Goal: Task Accomplishment & Management: Manage account settings

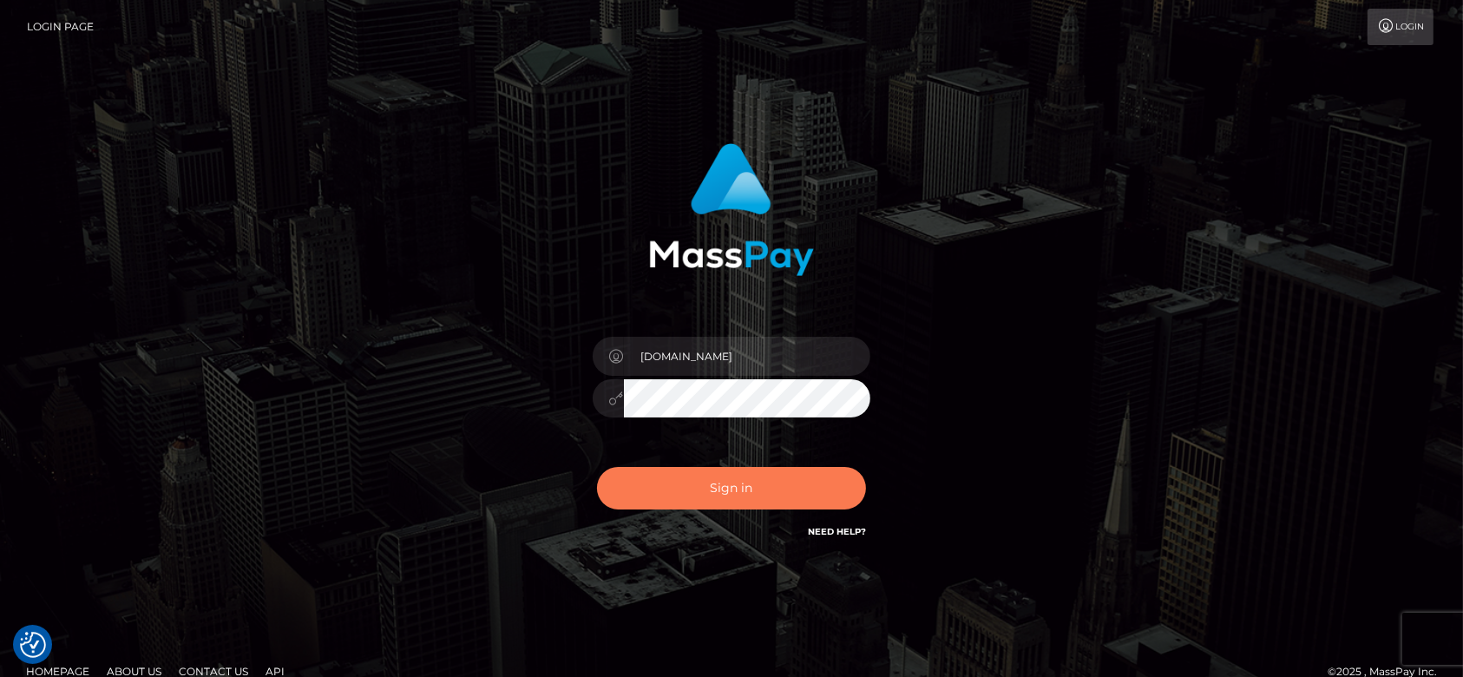
click at [709, 486] on button "Sign in" at bounding box center [731, 488] width 269 height 43
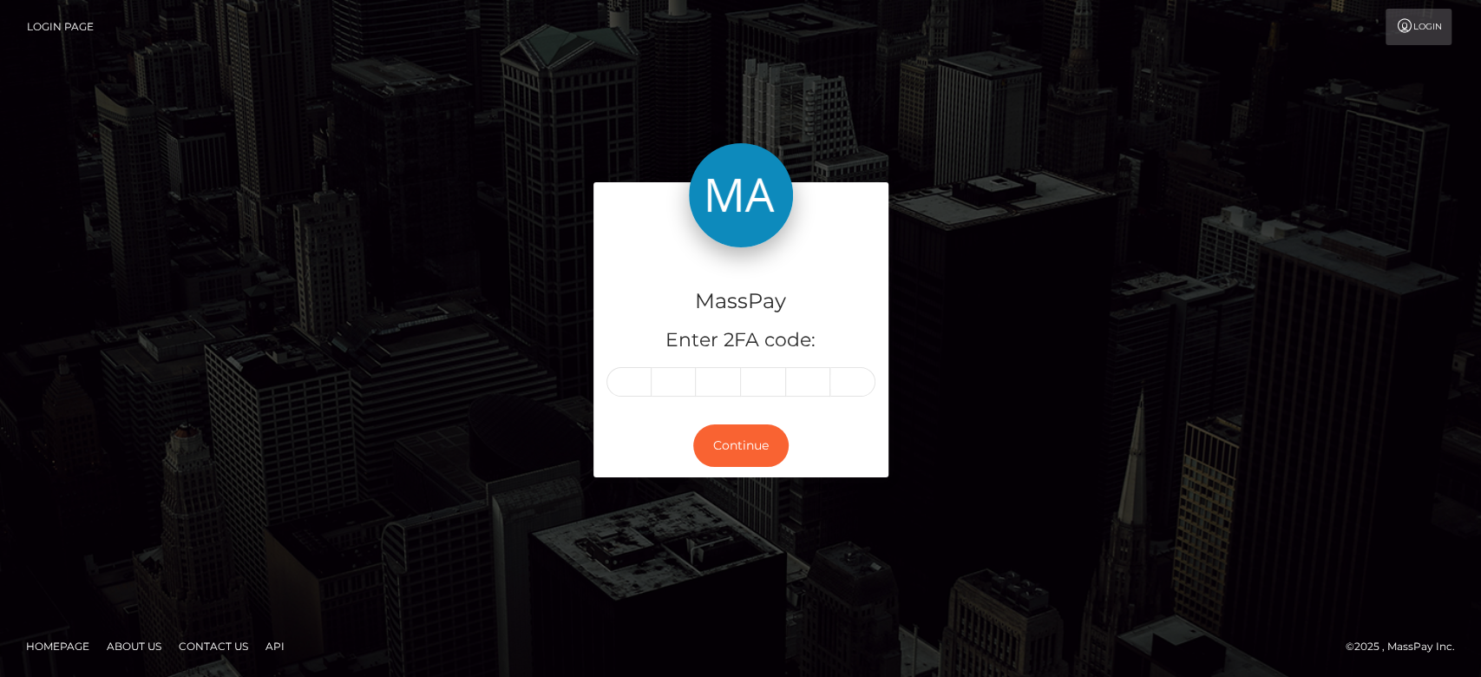
click at [627, 380] on input "text" at bounding box center [629, 382] width 45 height 30
type input "5"
type input "7"
type input "1"
type input "0"
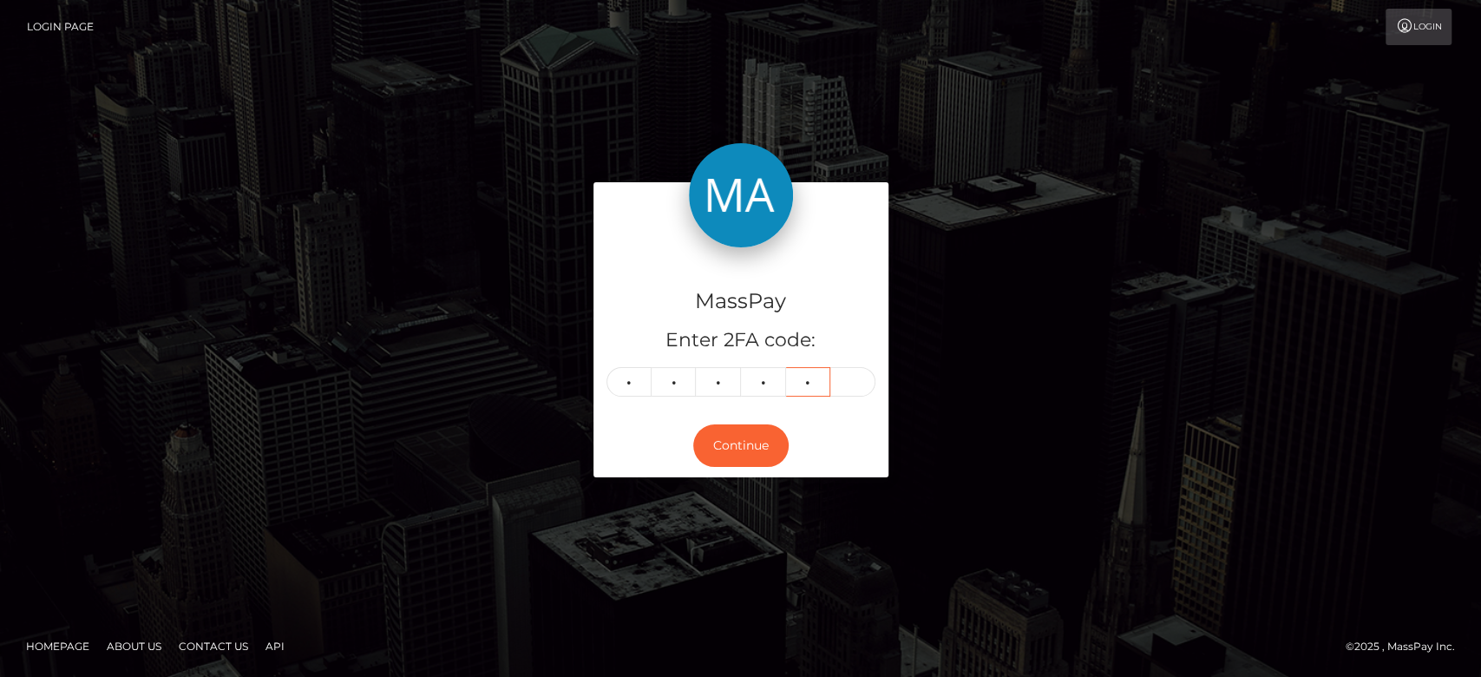
type input "8"
type input "3"
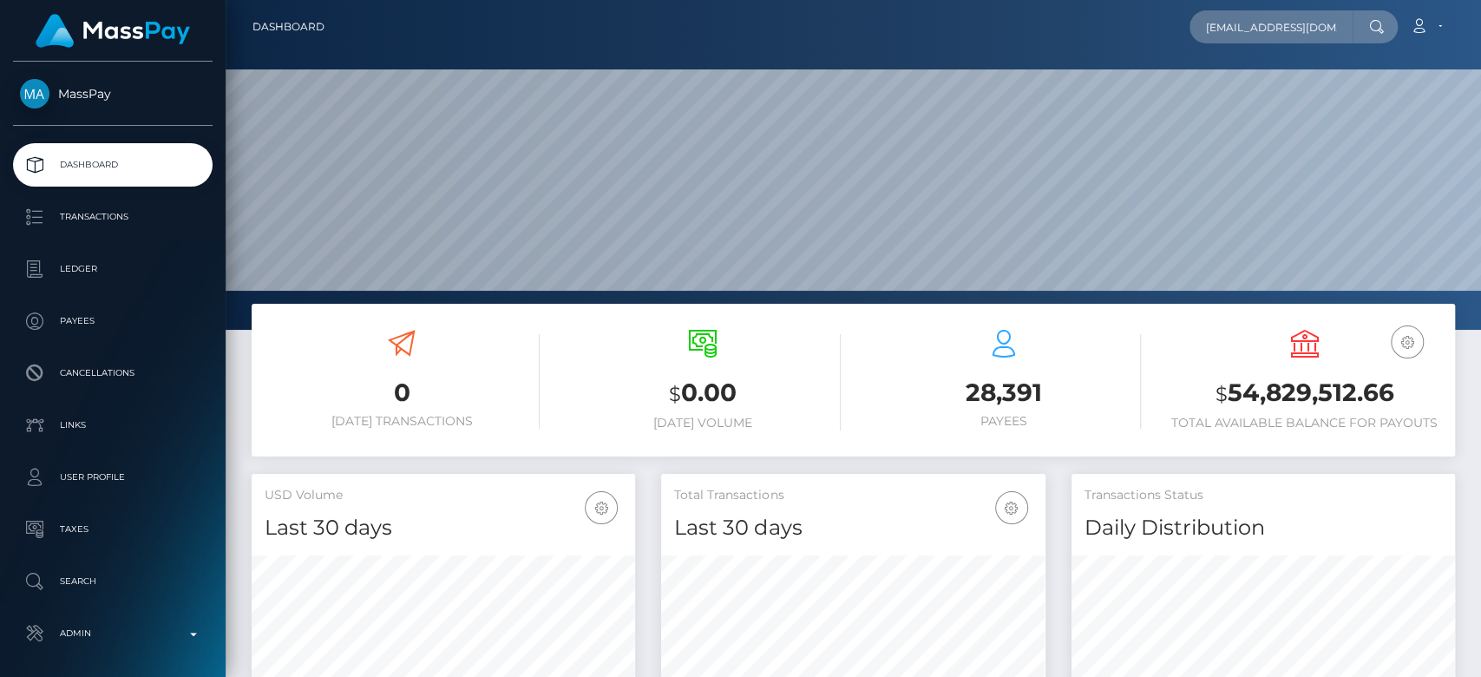
scroll to position [306, 384]
click at [1263, 31] on input "astrodomina@gmail.com" at bounding box center [1271, 26] width 163 height 33
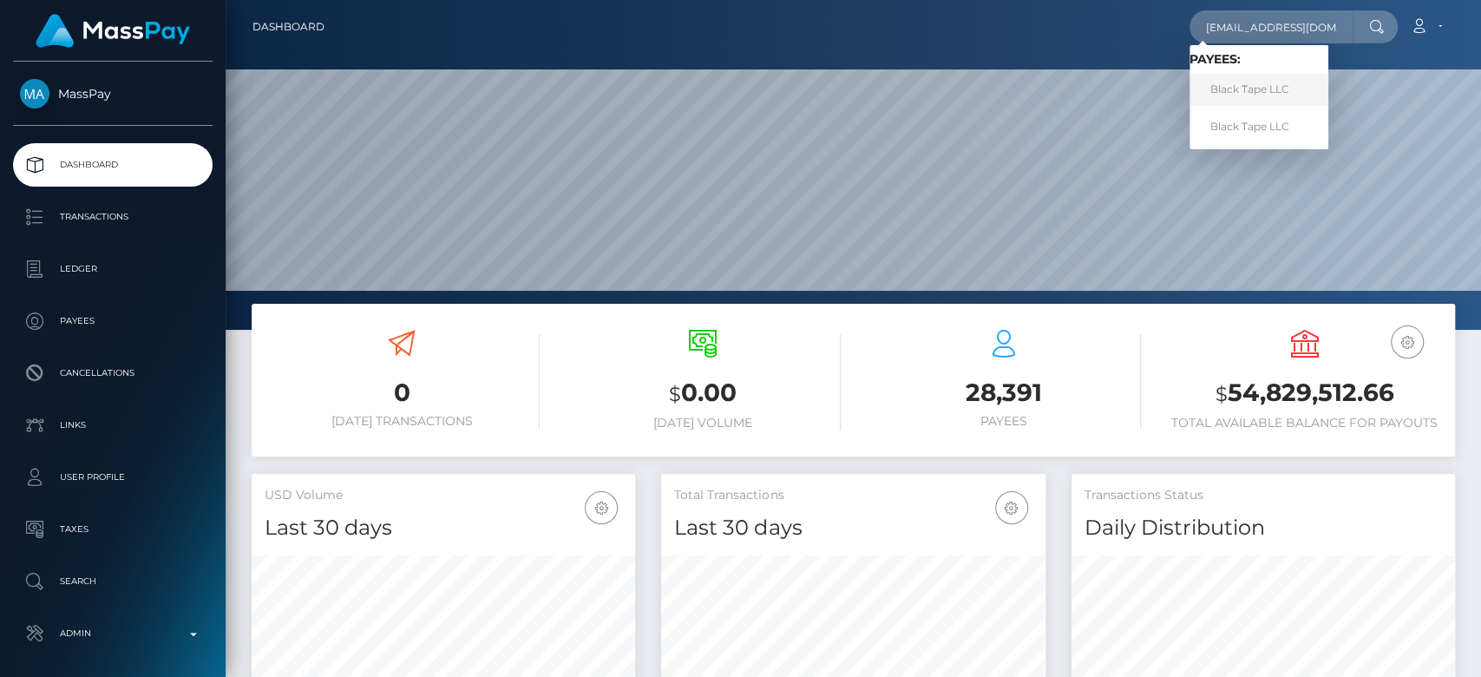
click at [1276, 89] on link "Black Tape LLC" at bounding box center [1259, 90] width 139 height 32
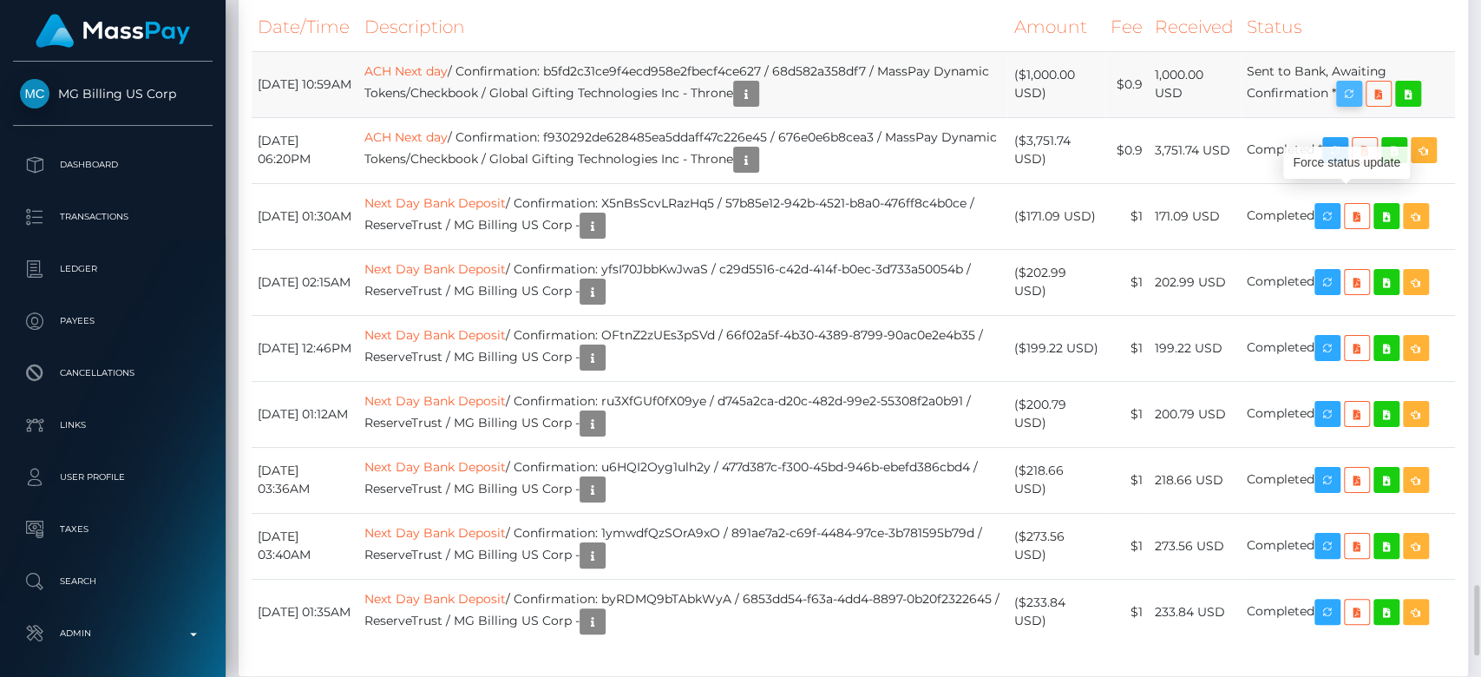
scroll to position [208, 384]
click at [1360, 105] on icon "button" at bounding box center [1349, 94] width 21 height 22
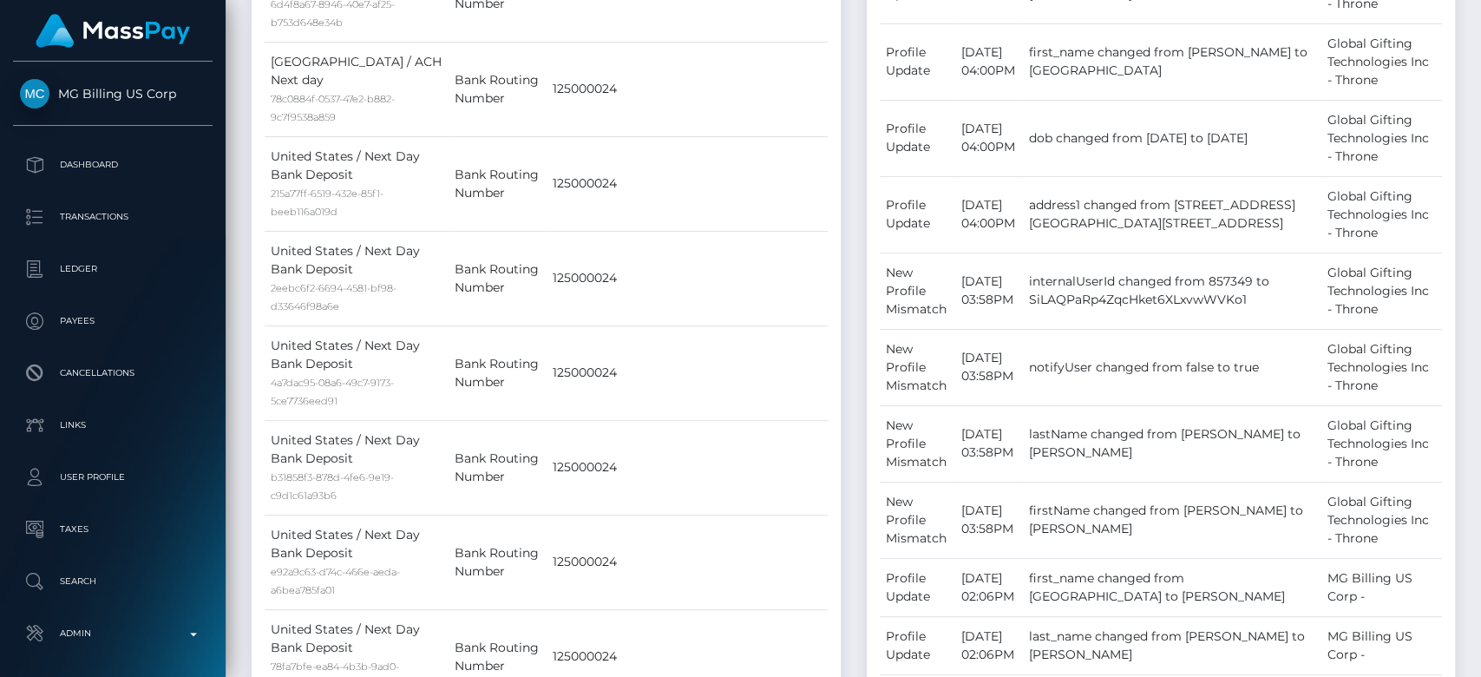
scroll to position [0, 0]
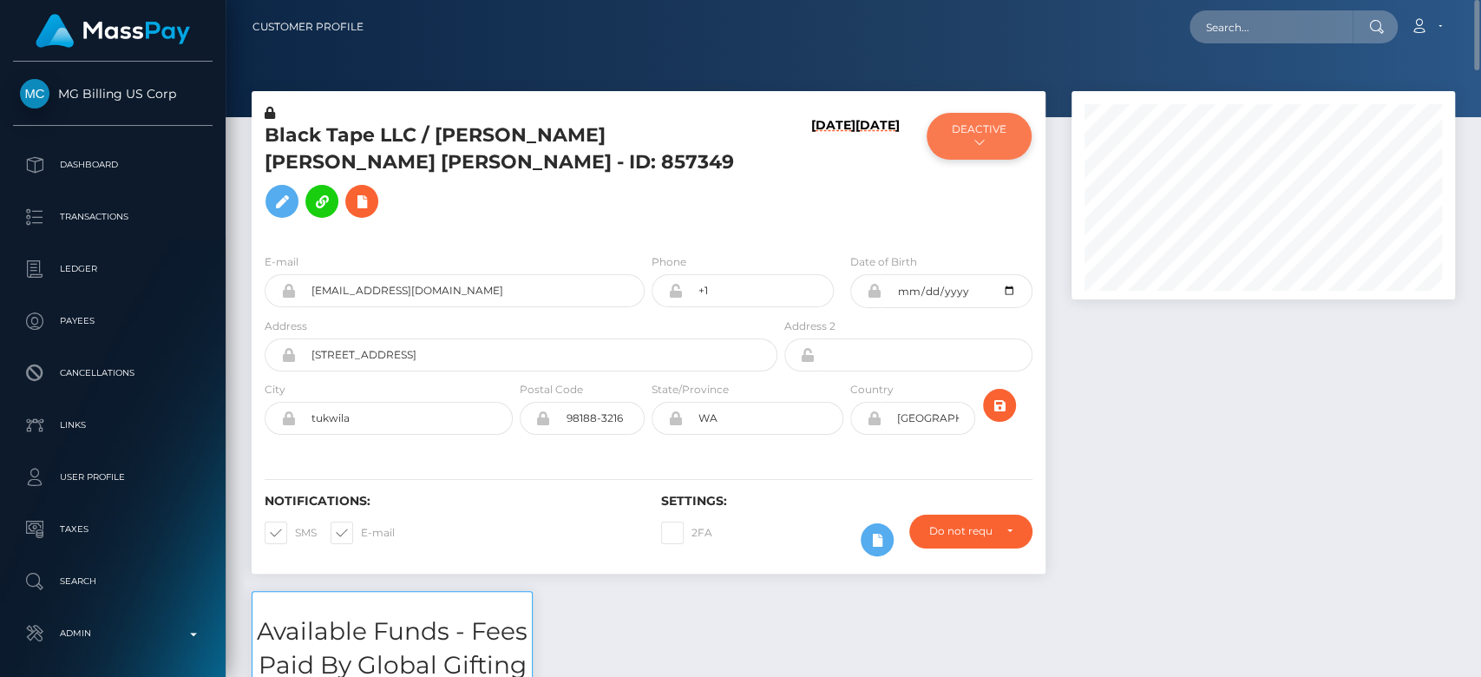
click at [987, 148] on button "DEACTIVE" at bounding box center [979, 136] width 104 height 47
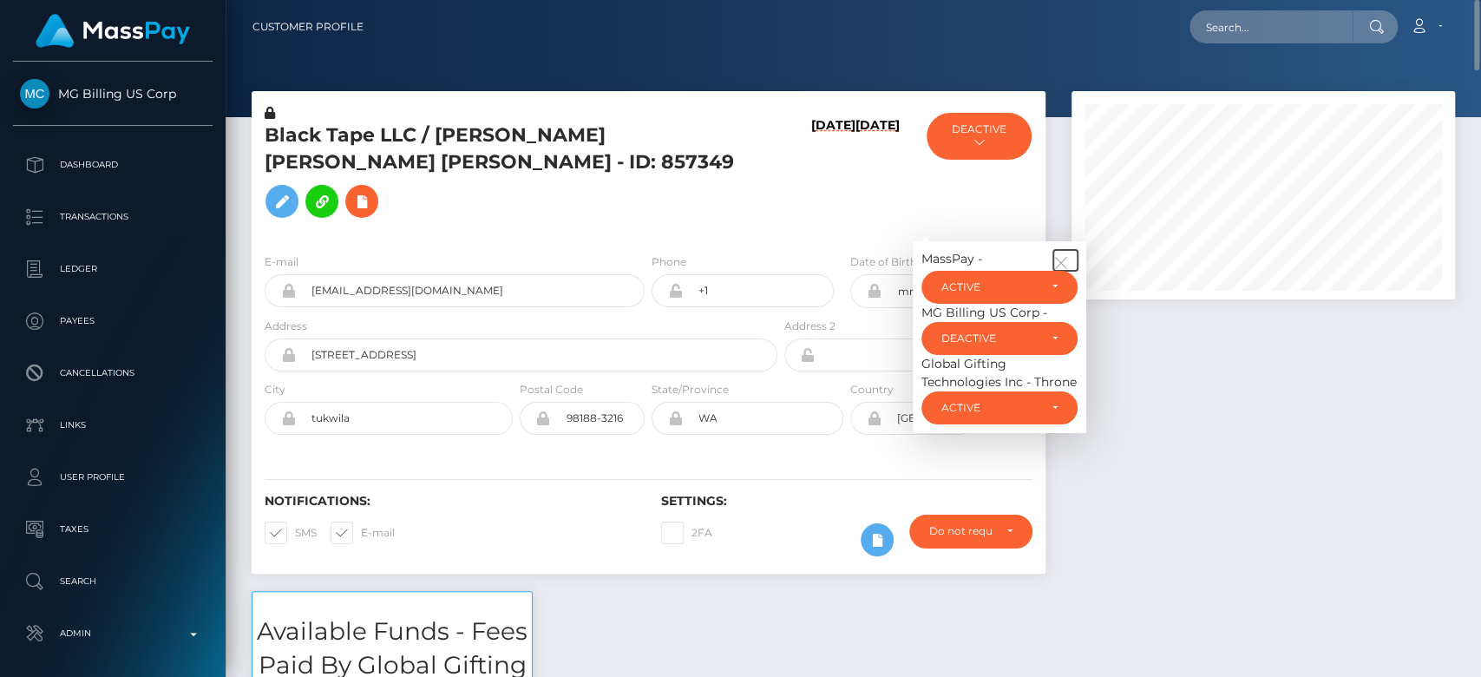
click at [1069, 250] on button "button" at bounding box center [1066, 260] width 24 height 21
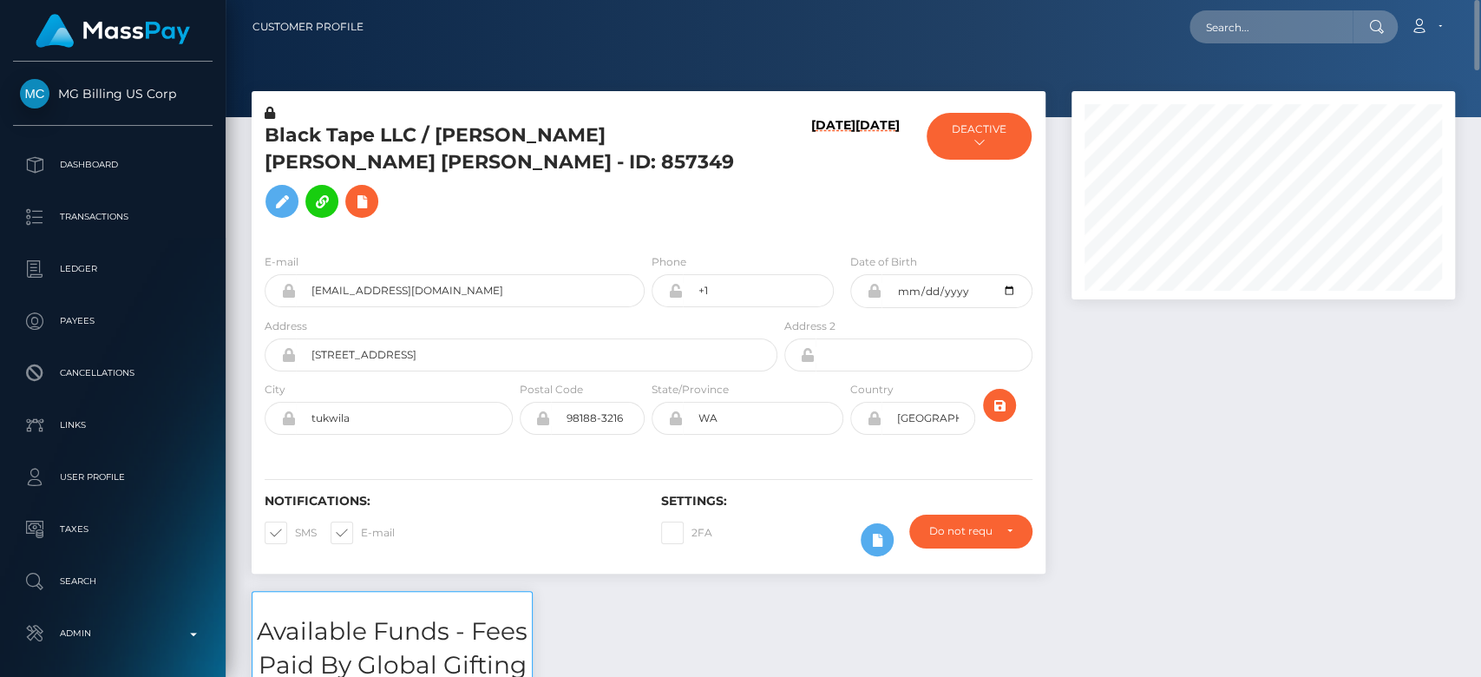
click at [470, 253] on div "E-mail astrodomina@gmail.com" at bounding box center [455, 280] width 380 height 55
drag, startPoint x: 468, startPoint y: 247, endPoint x: 309, endPoint y: 253, distance: 158.9
click at [309, 274] on input "astrodomina@gmail.com" at bounding box center [470, 290] width 349 height 33
paste input "astrodomina@gmail.com"
click at [1234, 31] on input "astrodomina@gmail.com" at bounding box center [1271, 26] width 163 height 33
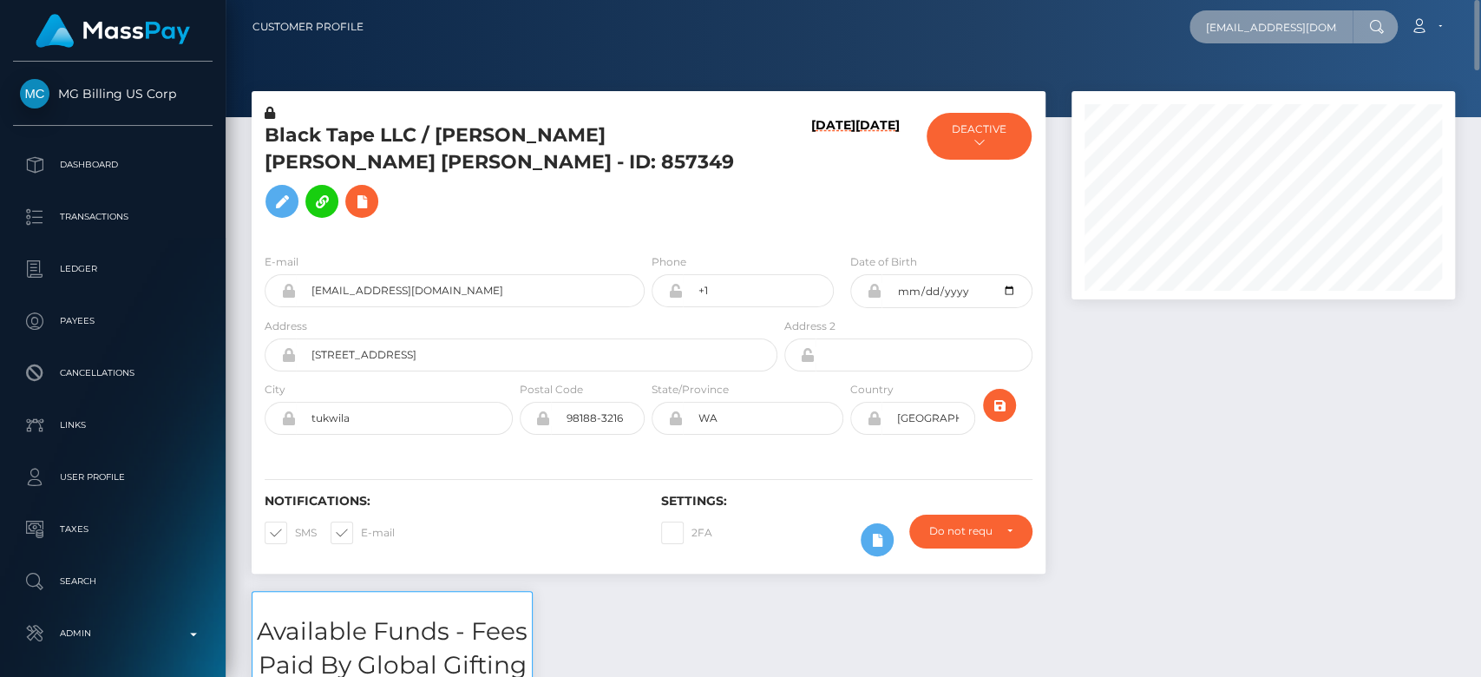
scroll to position [0, 4]
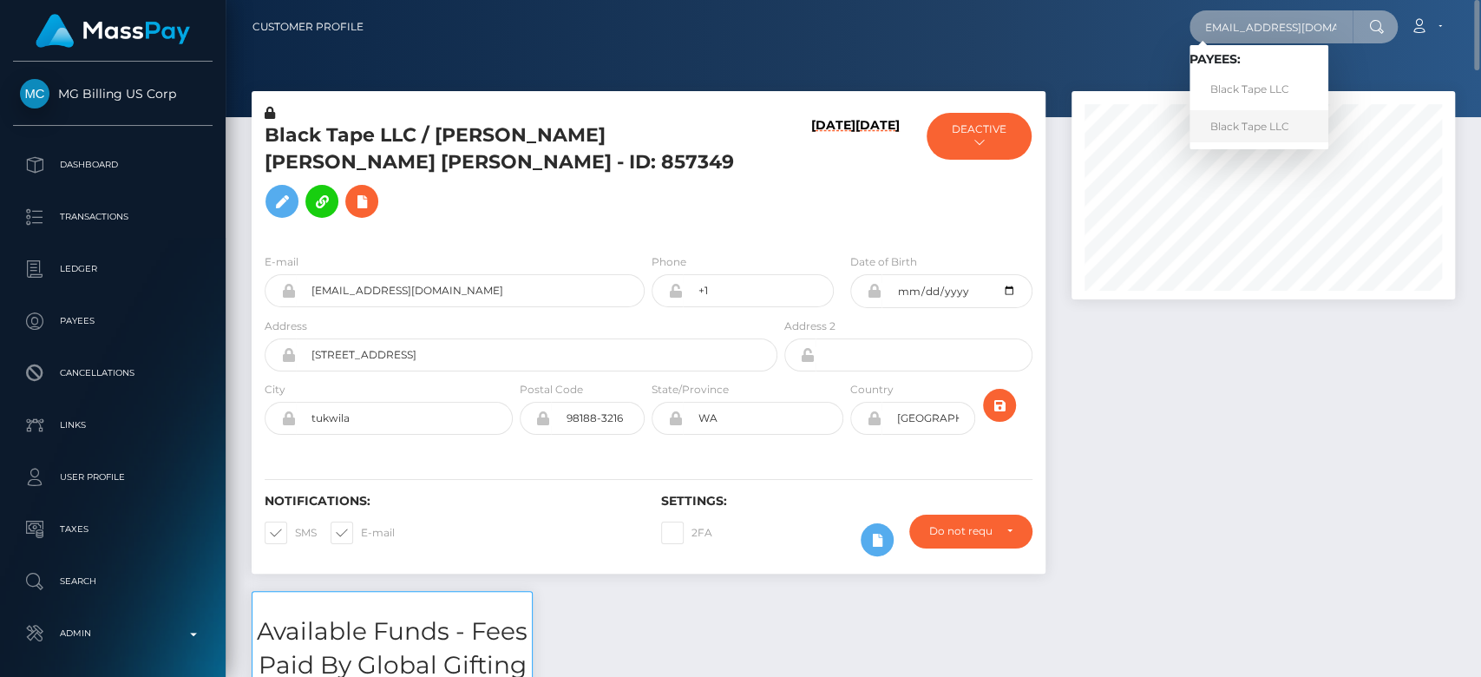
type input "astrodomina@gmail.com"
click at [1261, 117] on link "Black Tape LLC" at bounding box center [1259, 126] width 139 height 32
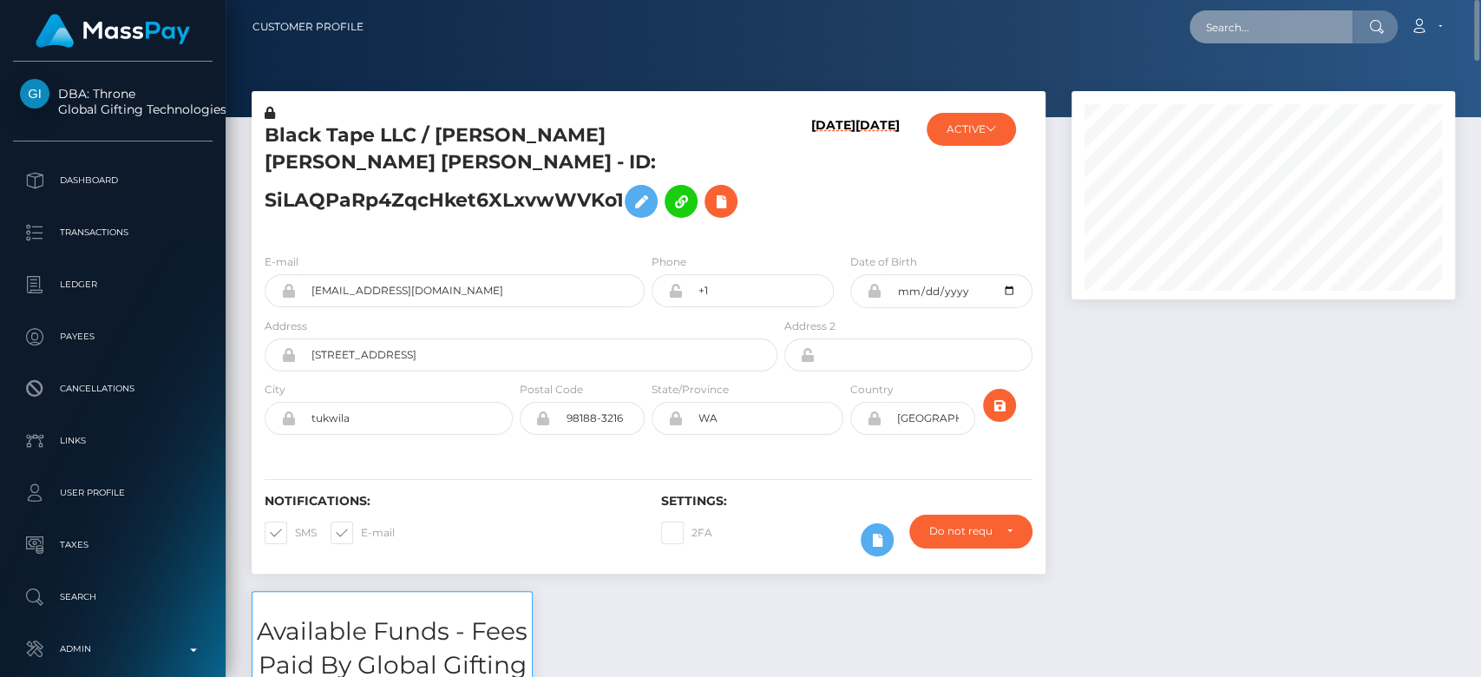
click at [1249, 22] on input "text" at bounding box center [1271, 26] width 163 height 33
paste input "souhaeiila@gmail.com"
type input "souhaeiila@gmail.com"
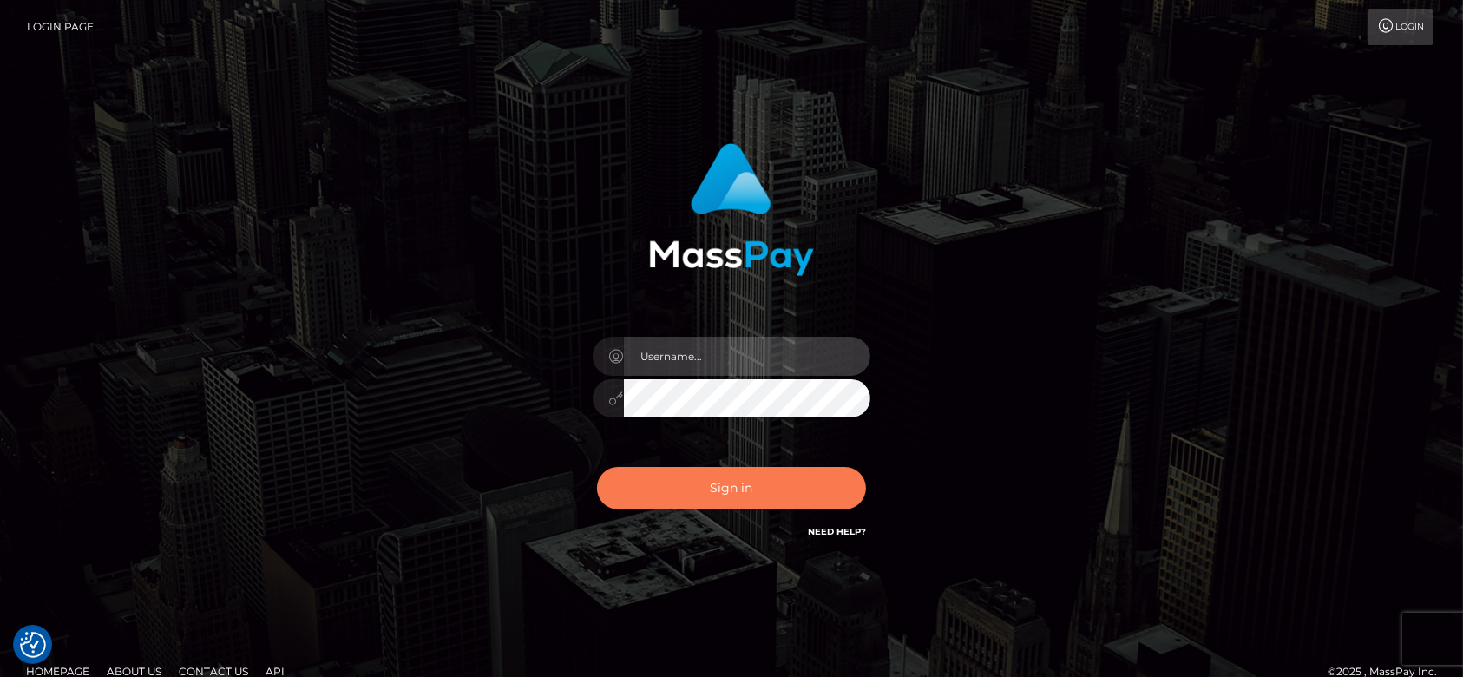
type input "[DOMAIN_NAME]"
click at [764, 485] on button "Sign in" at bounding box center [731, 488] width 269 height 43
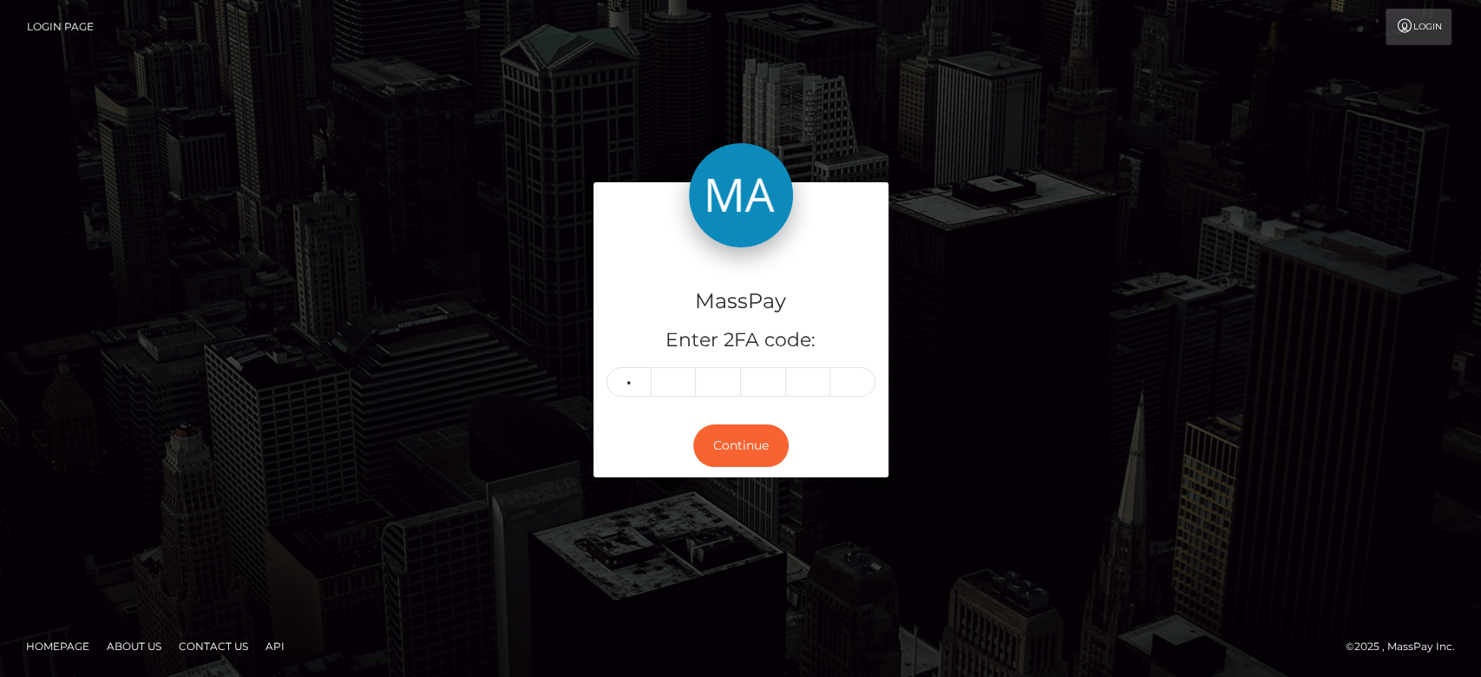
type input "1"
type input "2"
type input "6"
type input "0"
type input "5"
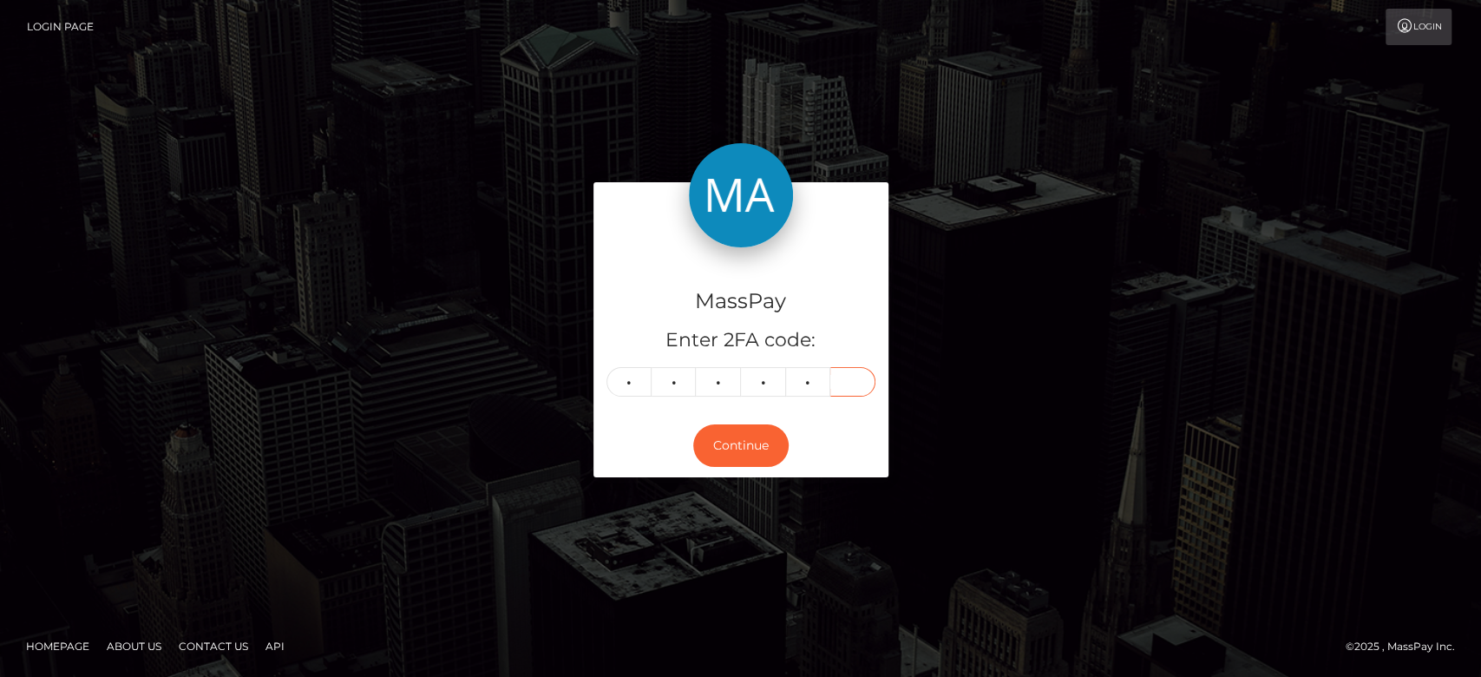
type input "3"
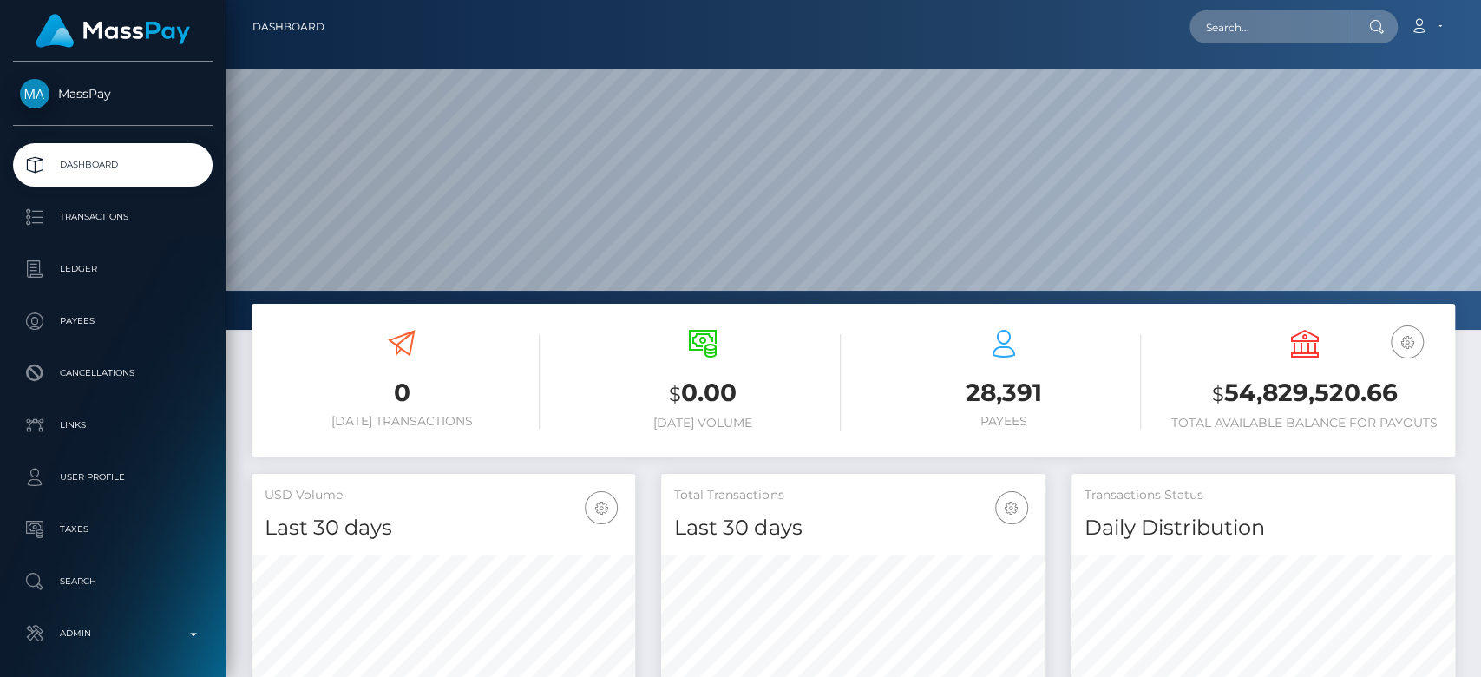
scroll to position [306, 384]
click at [1215, 30] on input "text" at bounding box center [1271, 26] width 163 height 33
paste input "[EMAIL_ADDRESS][DOMAIN_NAME]"
click at [1215, 30] on input "[EMAIL_ADDRESS][DOMAIN_NAME]" at bounding box center [1271, 26] width 163 height 33
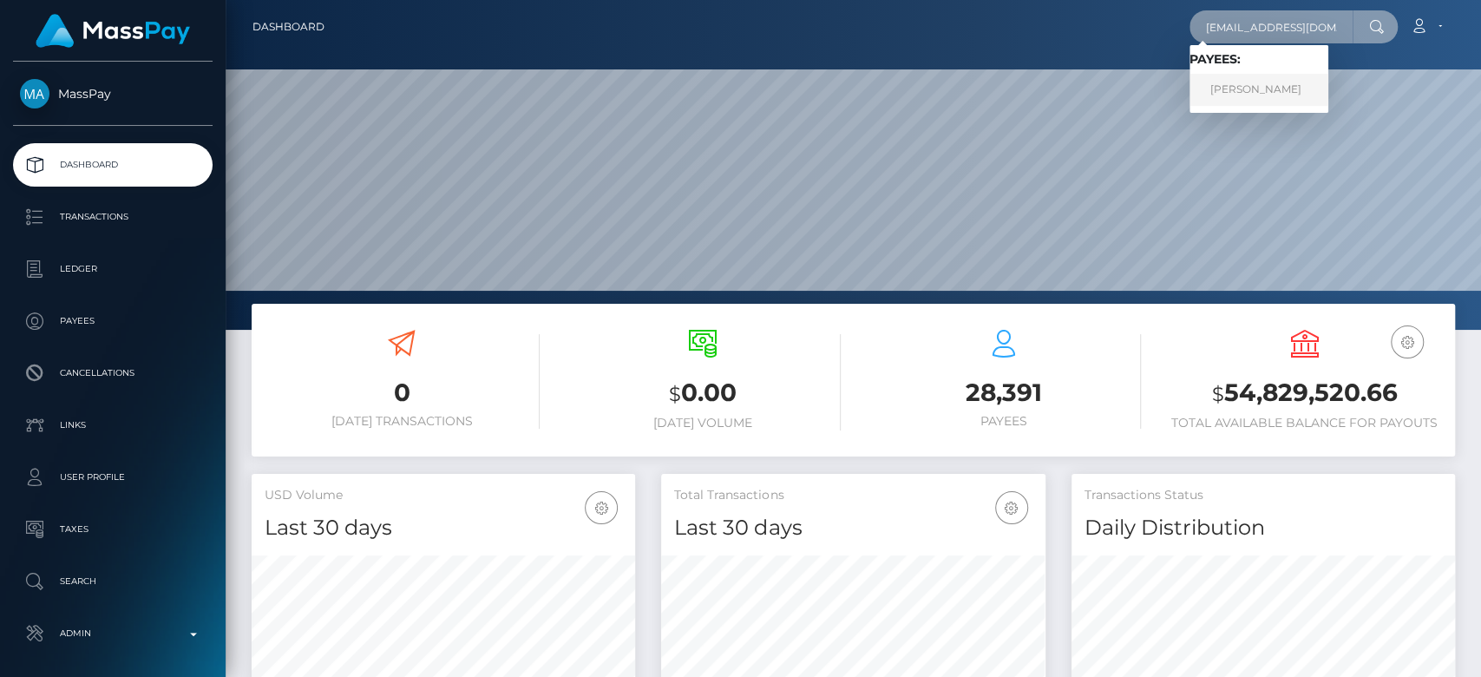
type input "[EMAIL_ADDRESS][DOMAIN_NAME]"
click at [1312, 89] on link "SOUHAYLA BOUKHARI" at bounding box center [1259, 90] width 139 height 32
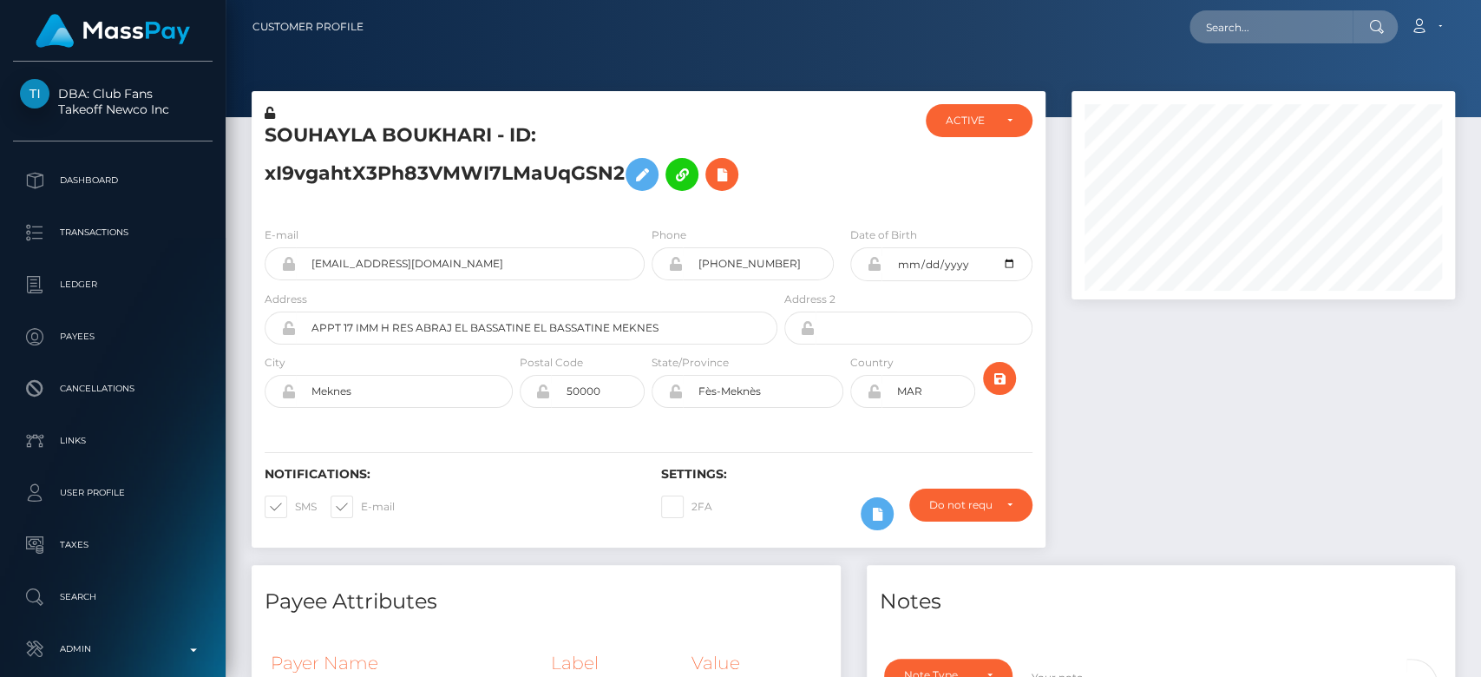
scroll to position [208, 384]
click at [1170, 424] on div at bounding box center [1264, 328] width 410 height 474
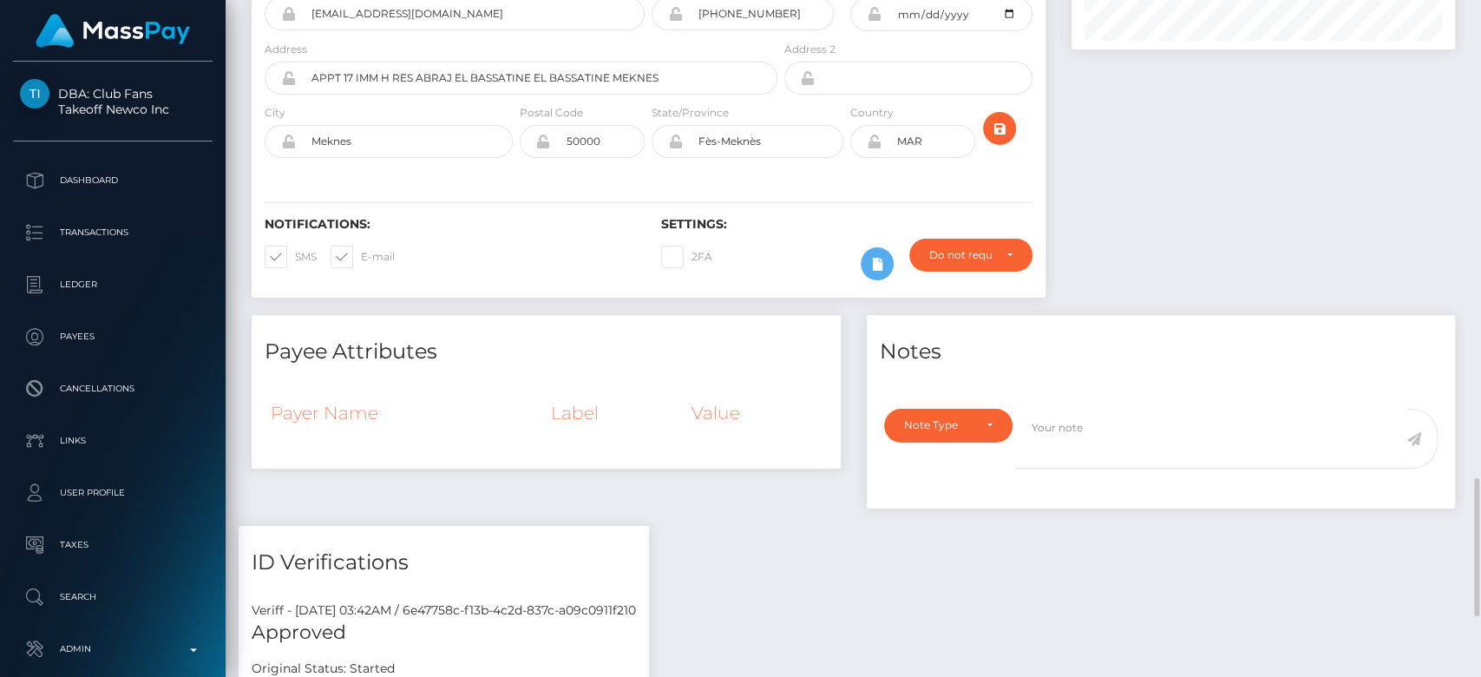
scroll to position [0, 0]
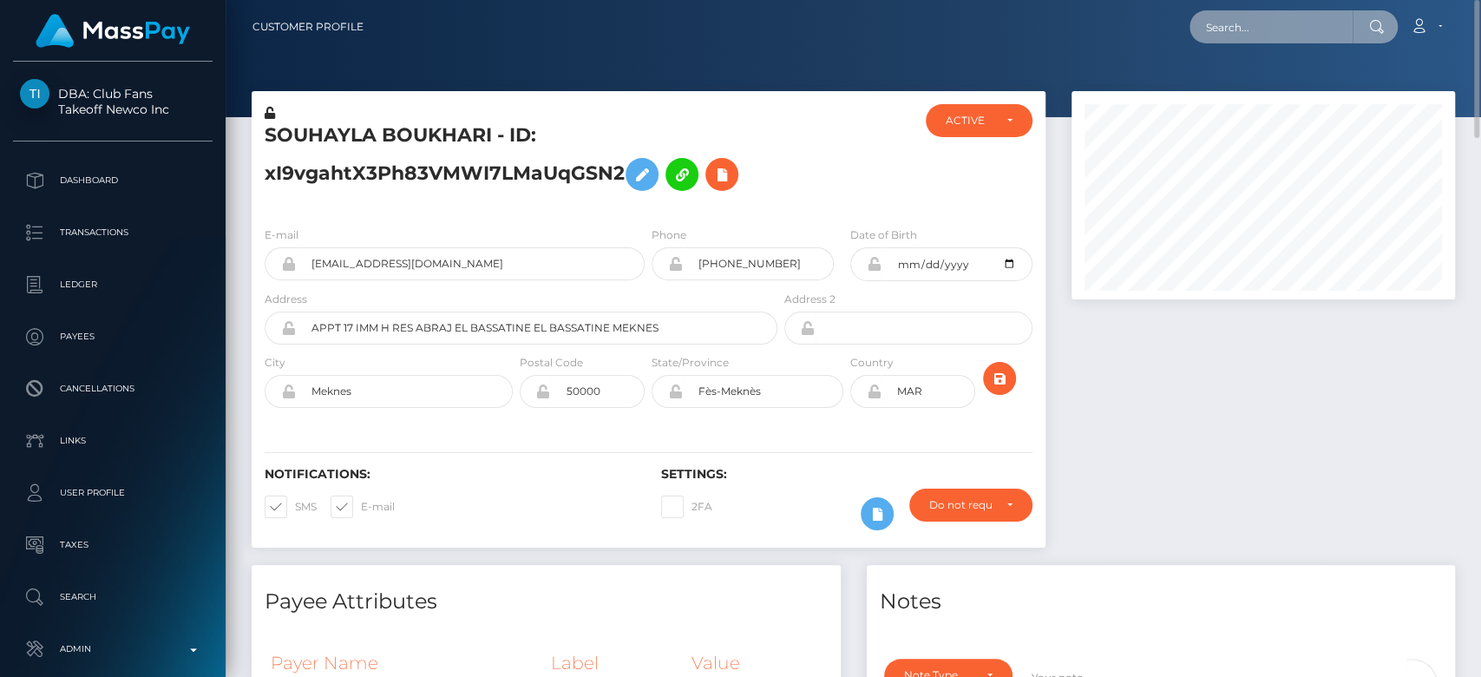
click at [1247, 31] on input "text" at bounding box center [1271, 26] width 163 height 33
paste input "[EMAIL_ADDRESS][DOMAIN_NAME]"
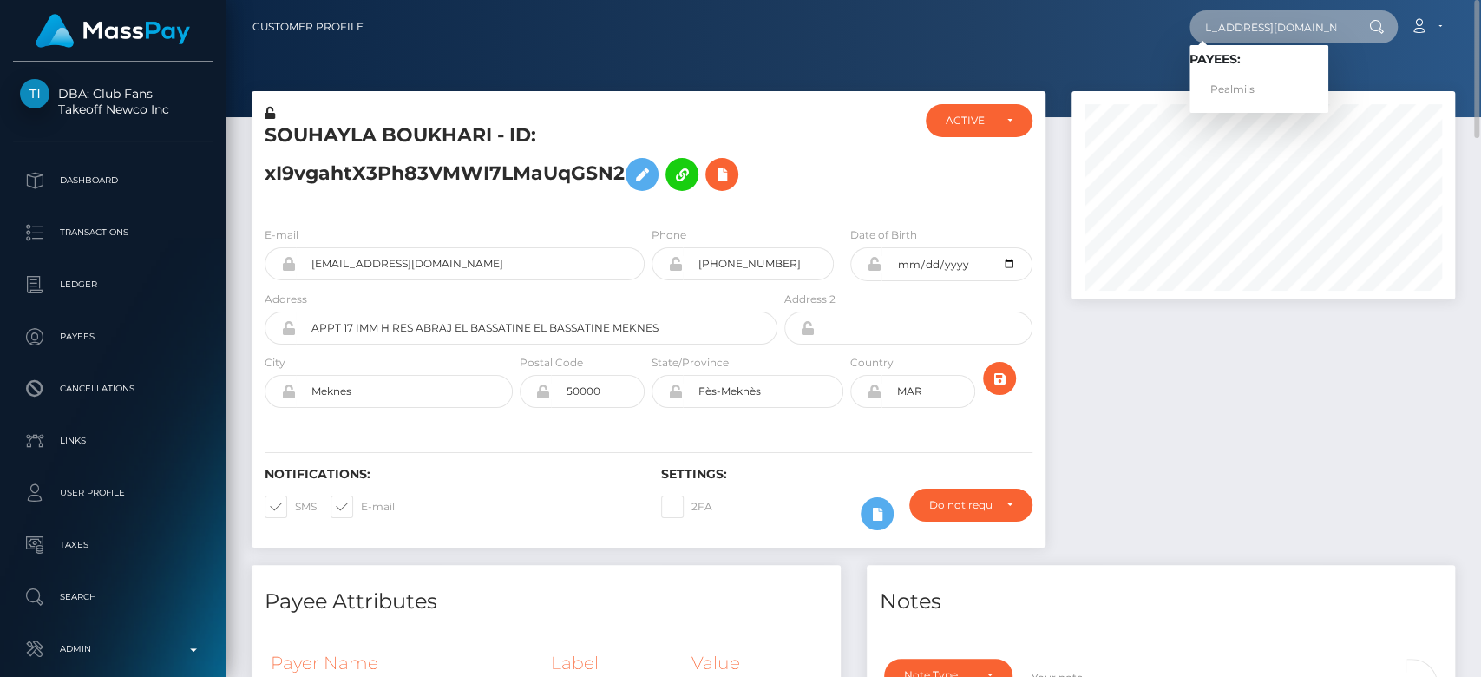
type input "[EMAIL_ADDRESS][DOMAIN_NAME]"
click at [1257, 81] on link "Pealmils" at bounding box center [1259, 90] width 139 height 32
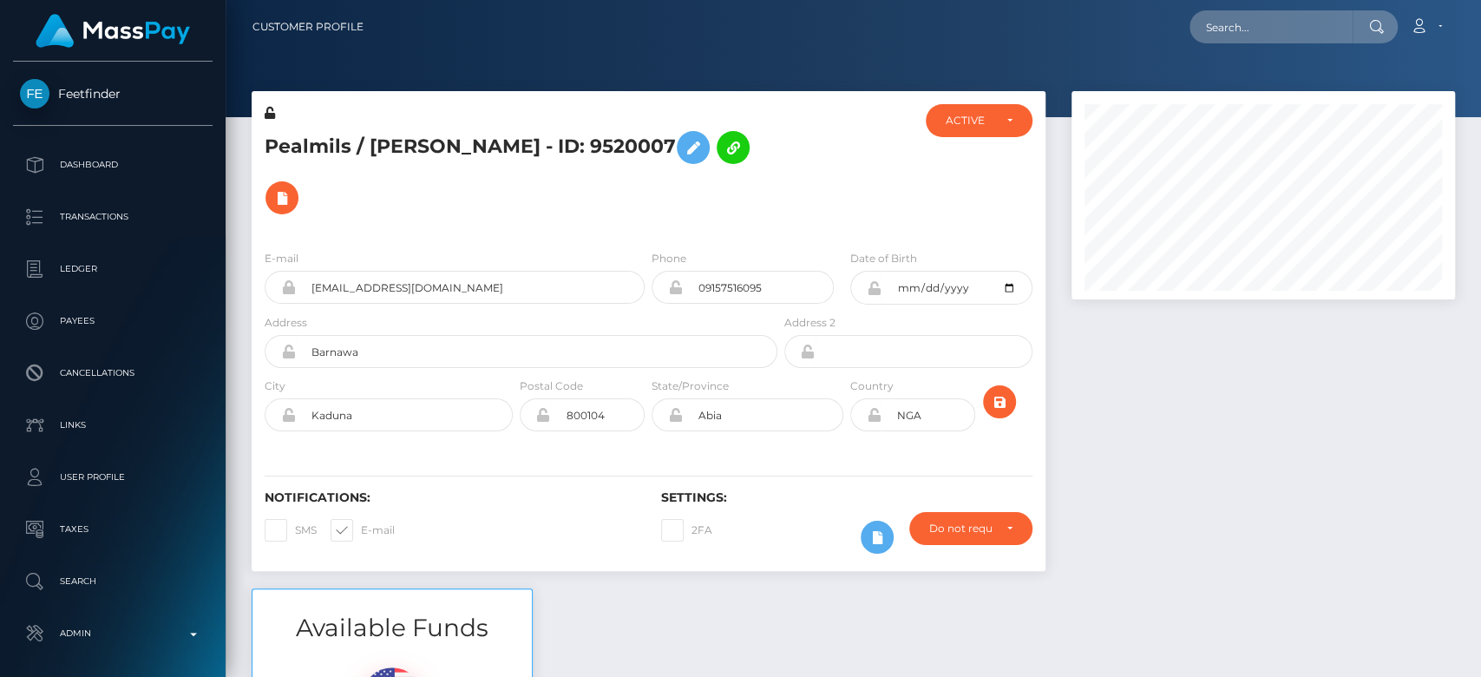
scroll to position [208, 384]
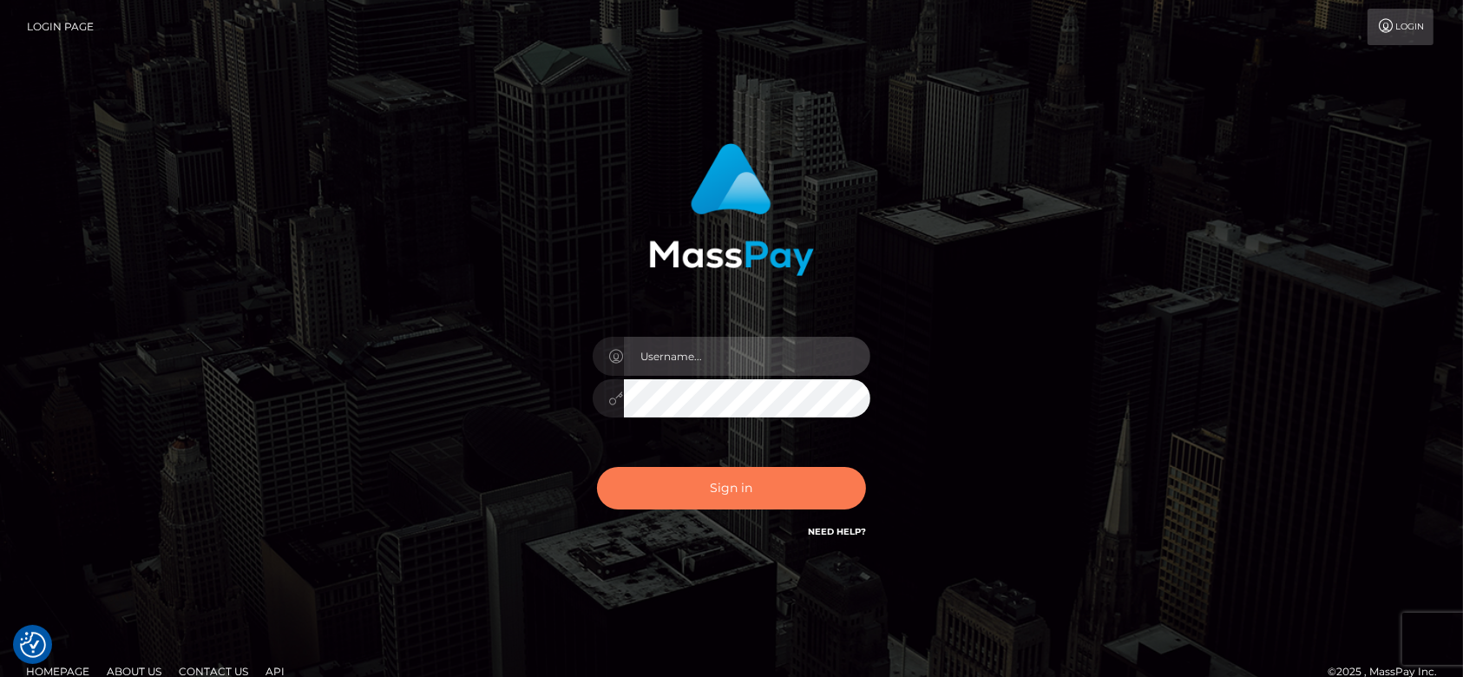
type input "[DOMAIN_NAME]"
click at [761, 486] on button "Sign in" at bounding box center [731, 488] width 269 height 43
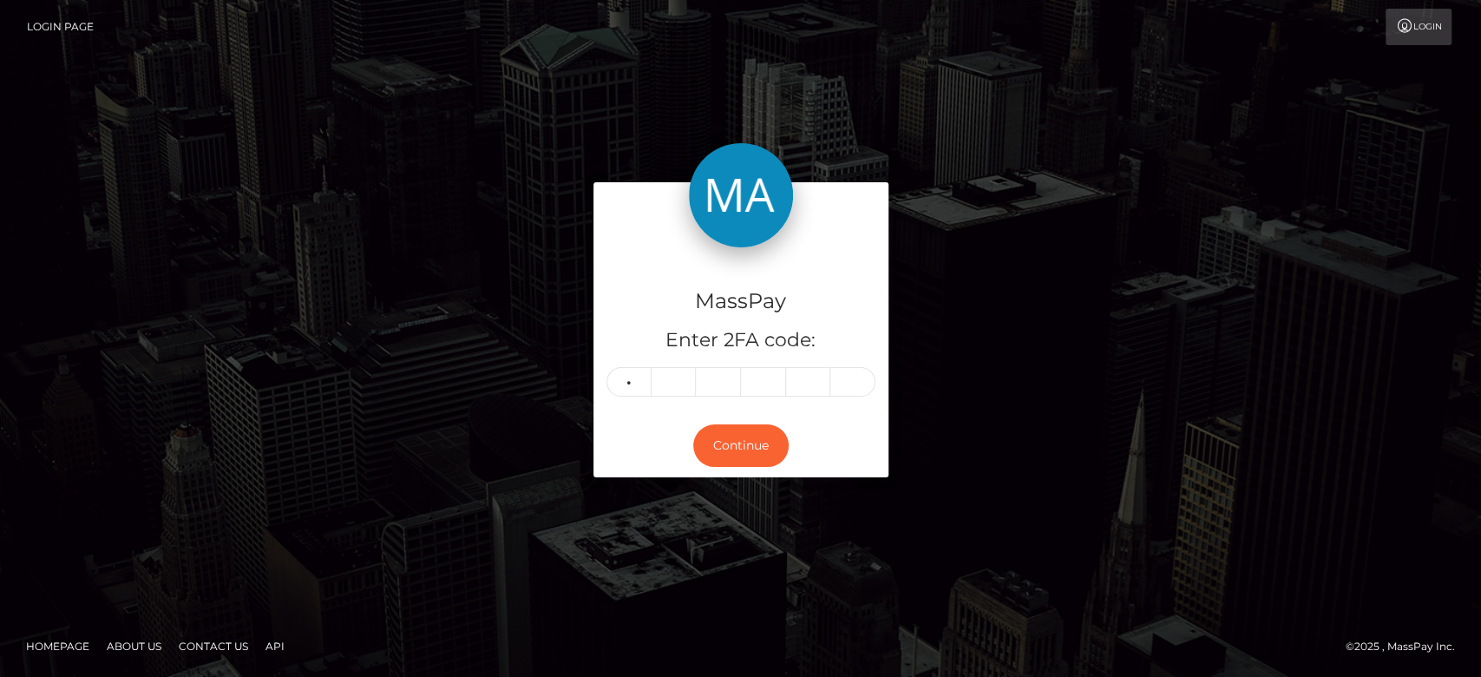
type input "1"
type input "5"
type input "1"
type input "2"
type input "3"
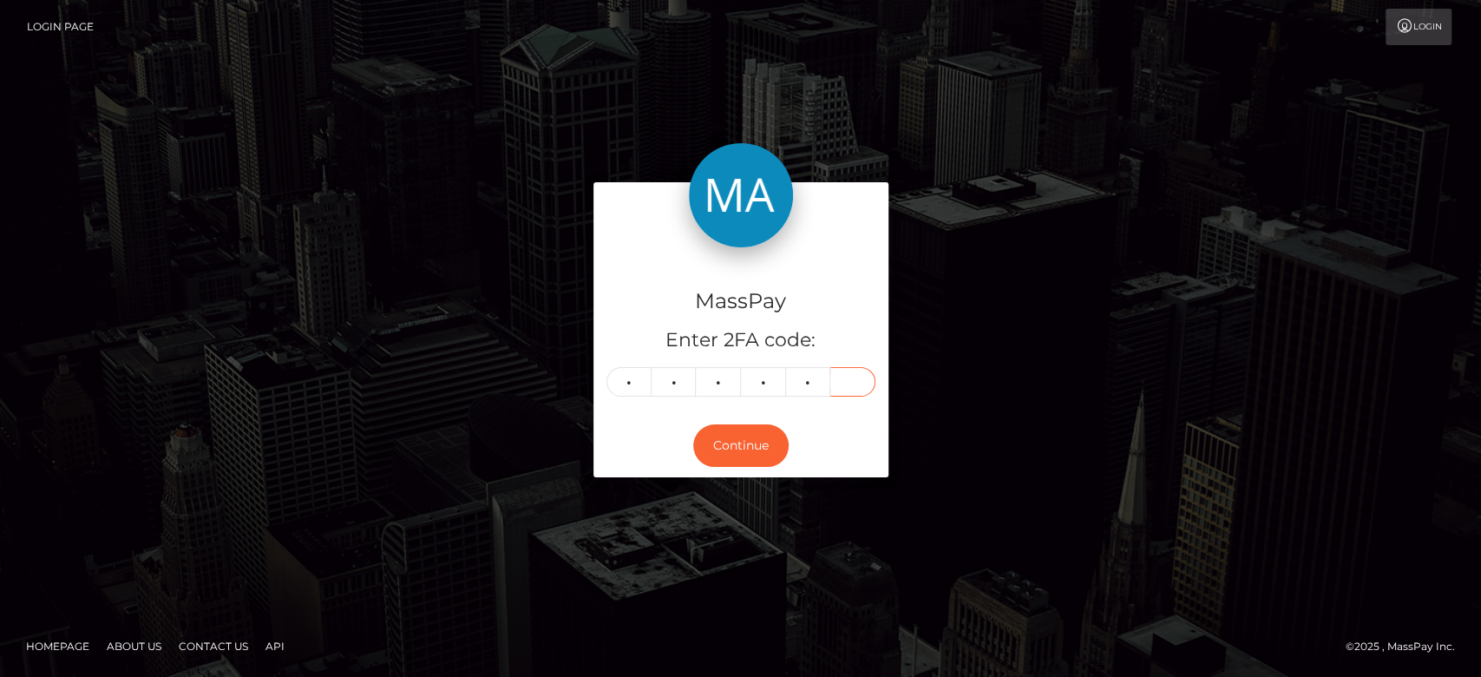
type input "7"
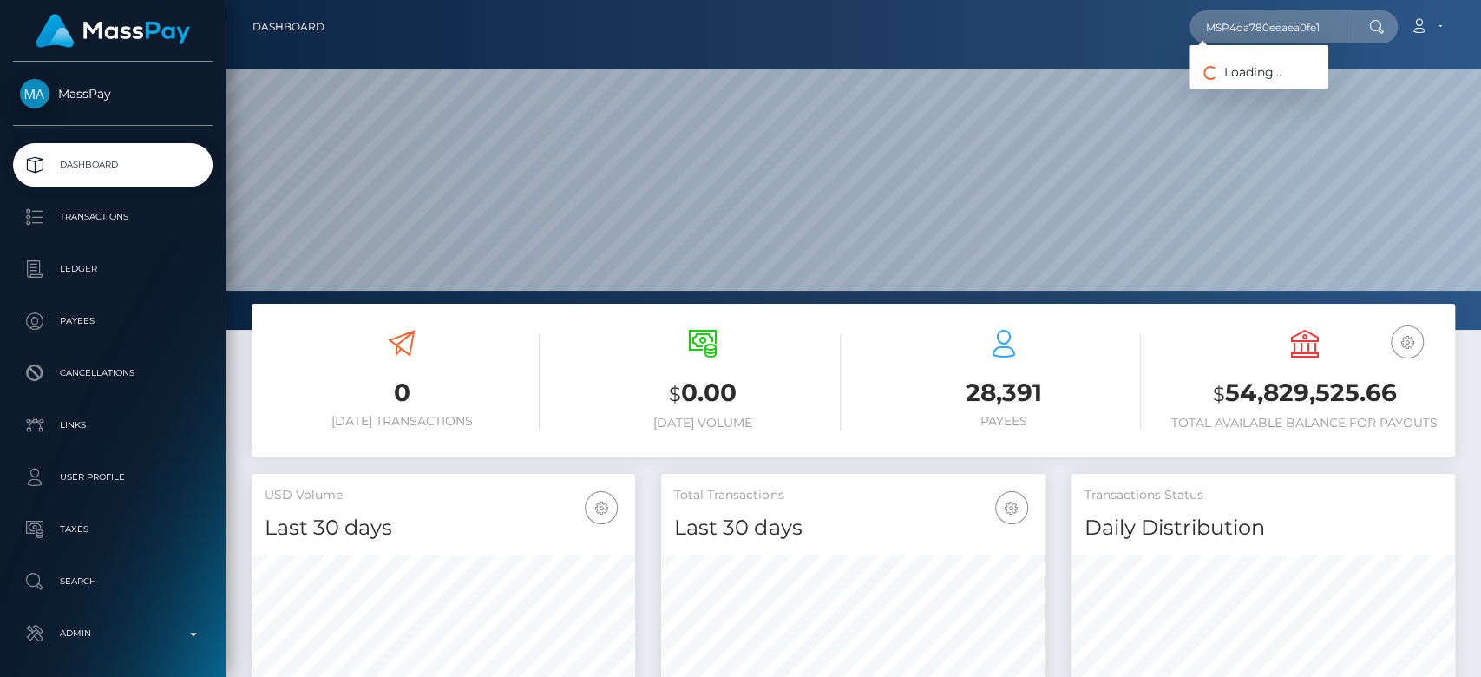
scroll to position [306, 384]
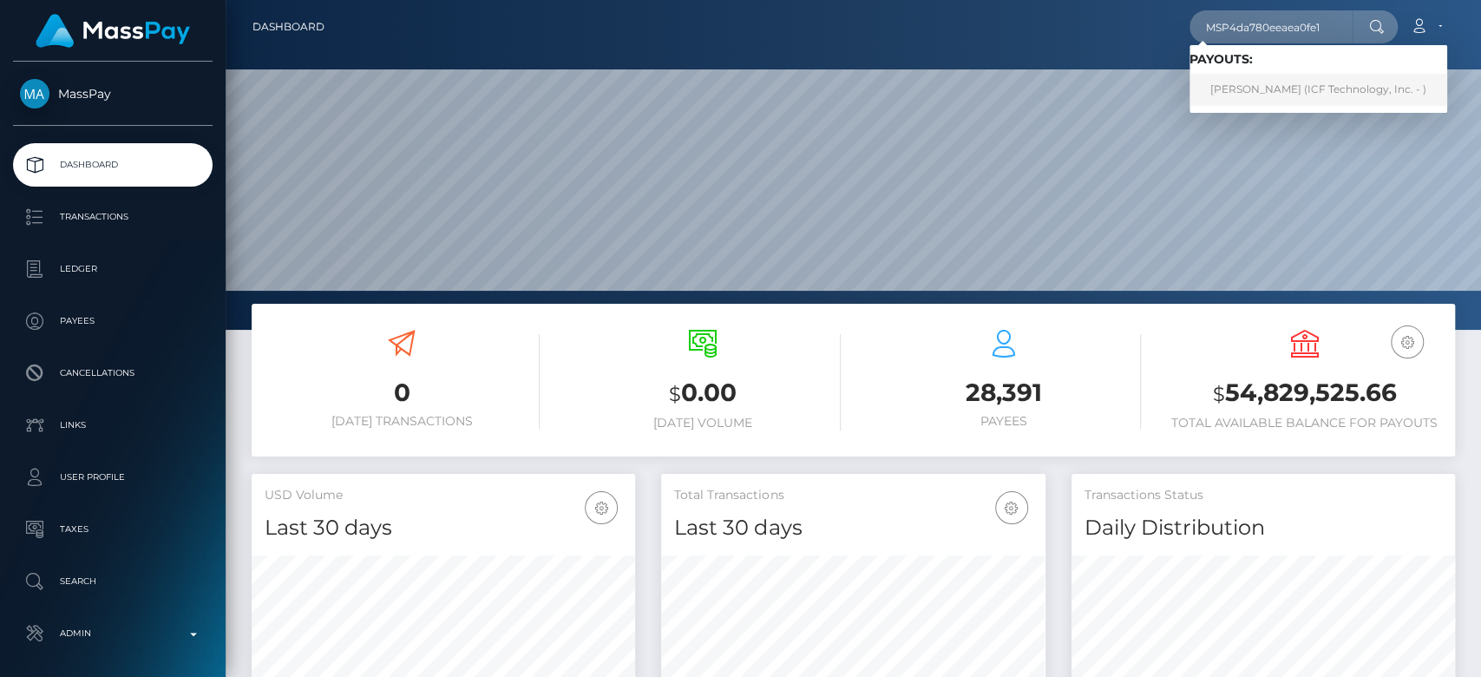
type input "MSP4da780eeaea0fe1"
click at [1286, 93] on link "[PERSON_NAME] (ICF Technology, Inc. - )" at bounding box center [1319, 90] width 258 height 32
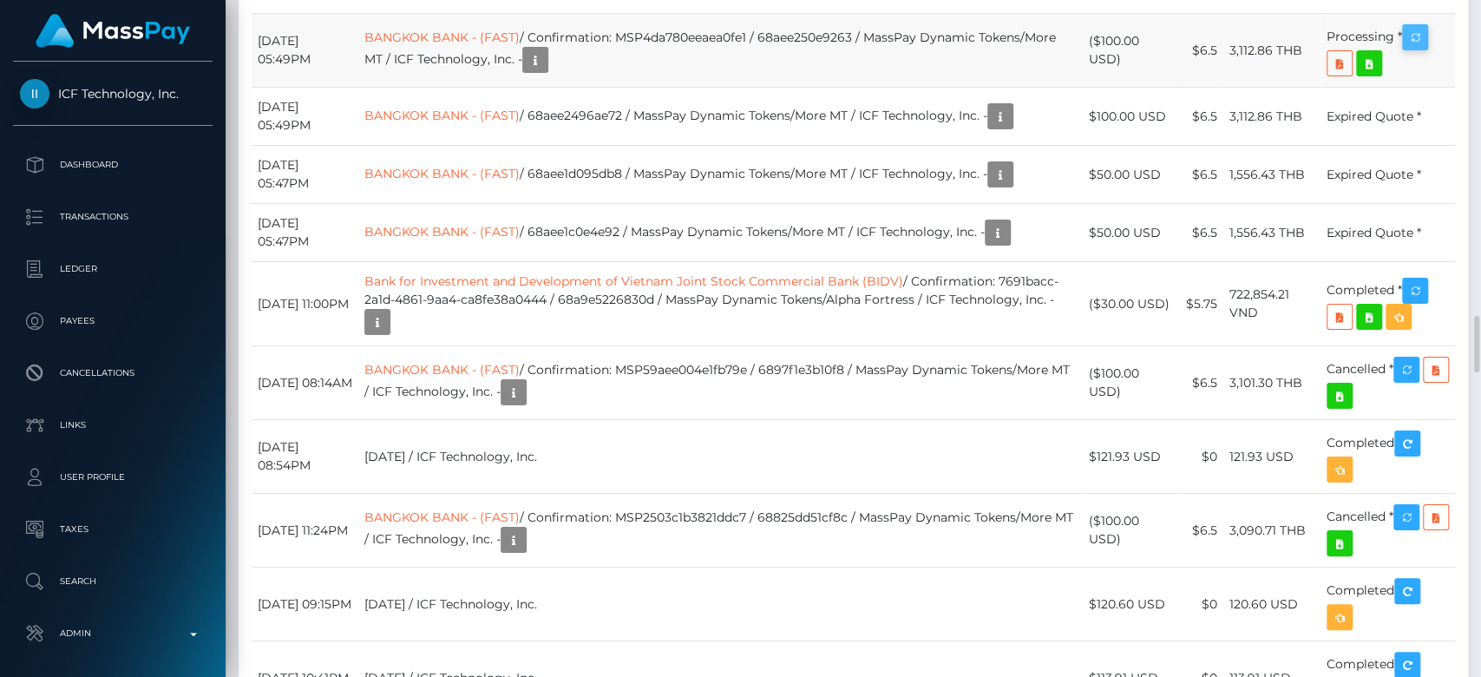
scroll to position [208, 384]
click at [1413, 49] on icon "button" at bounding box center [1415, 38] width 21 height 22
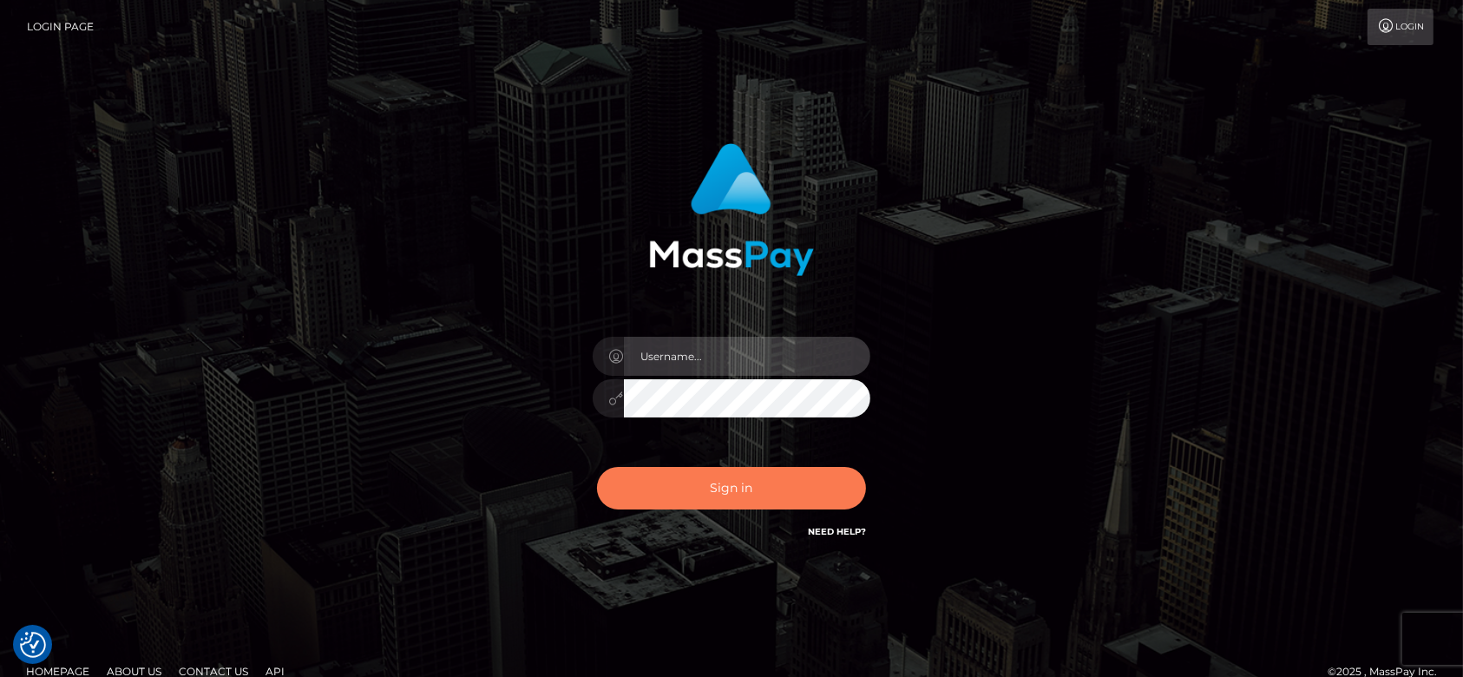
type input "fr.es"
click at [771, 496] on button "Sign in" at bounding box center [731, 488] width 269 height 43
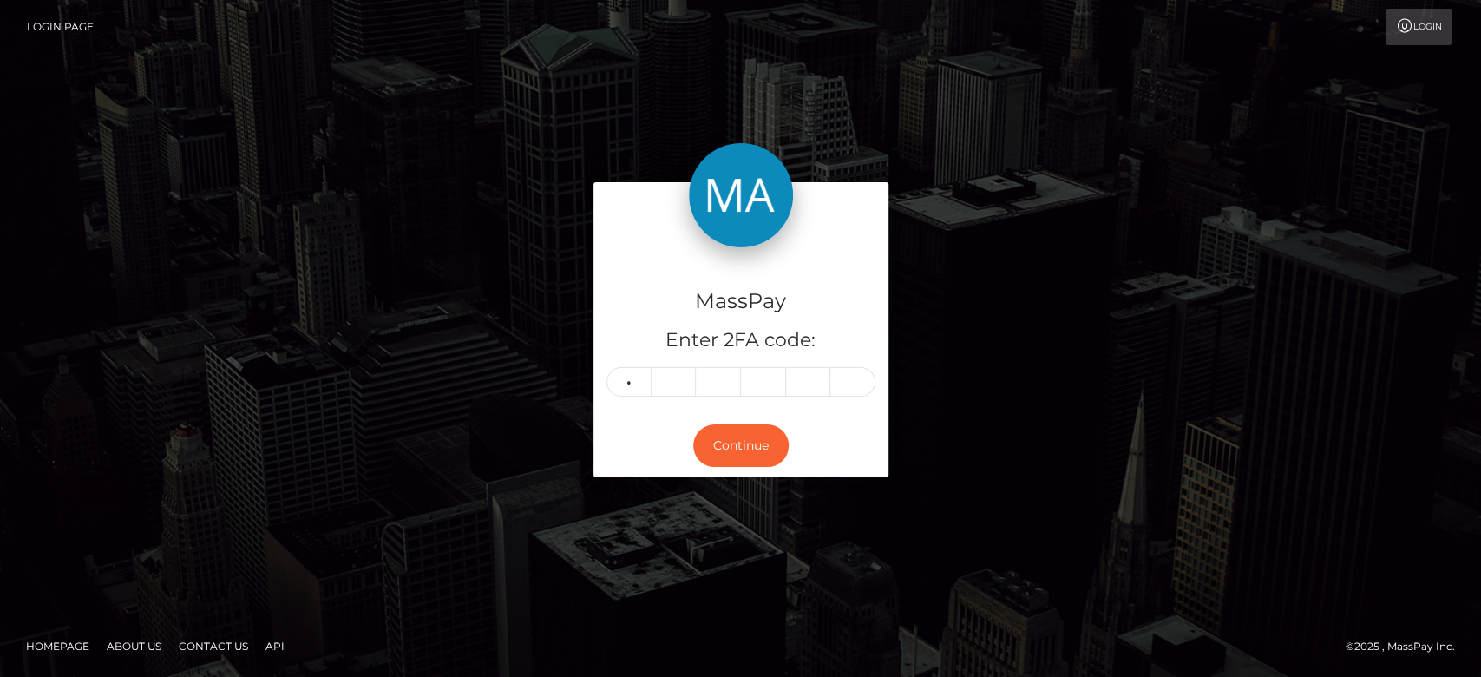
type input "4"
type input "7"
type input "4"
type input "9"
type input "0"
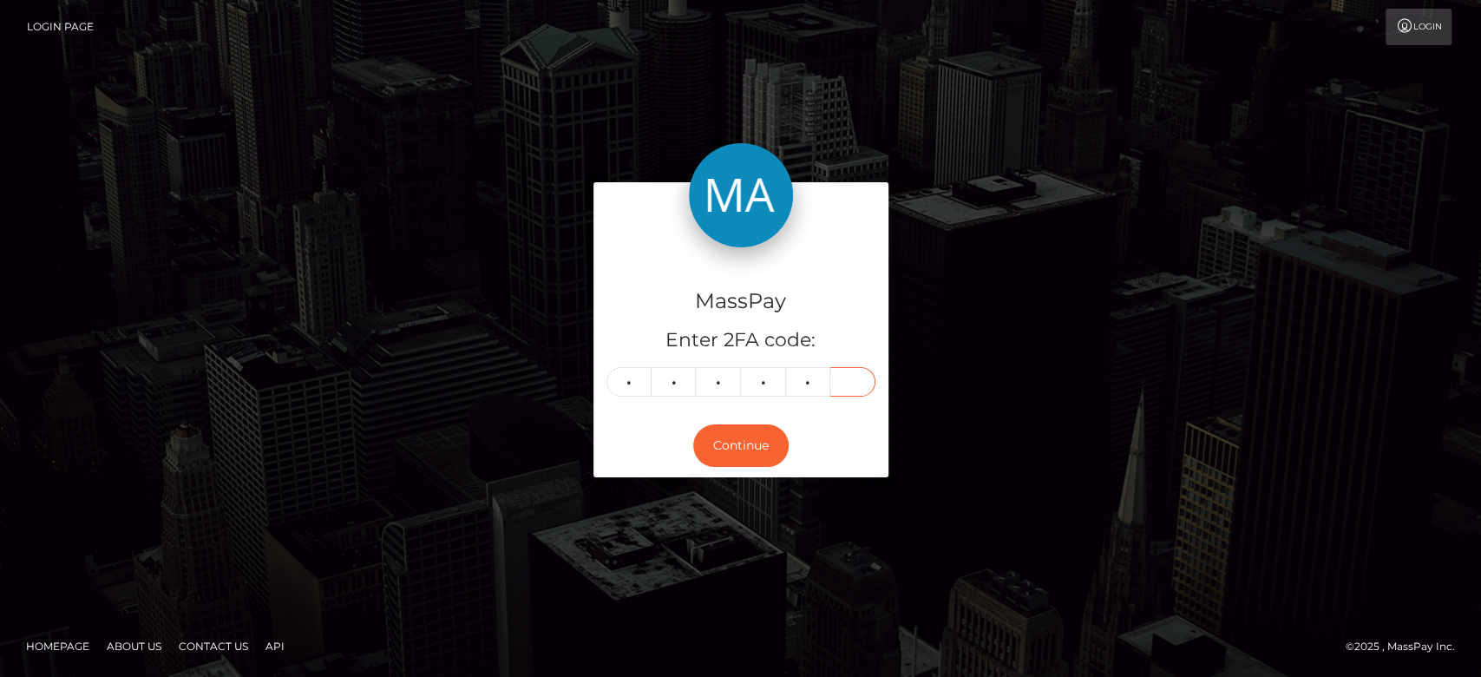
type input "7"
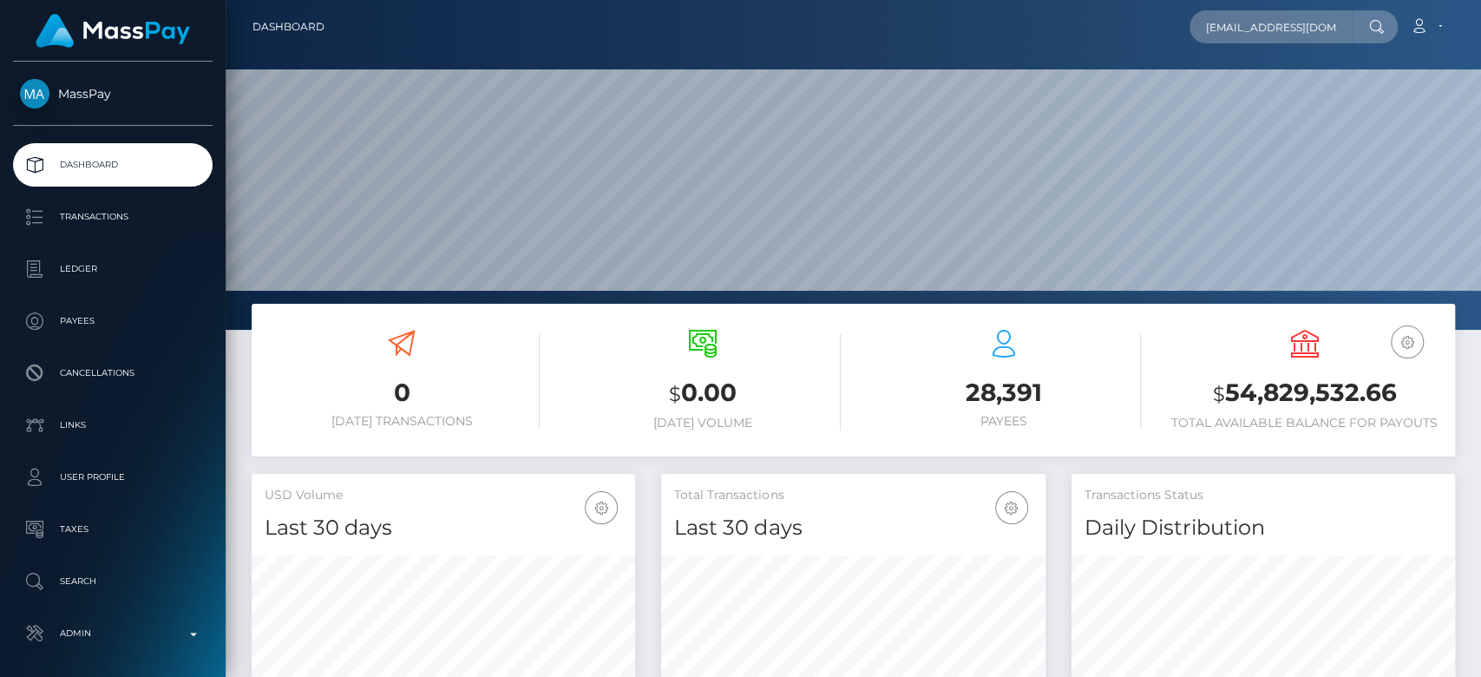
scroll to position [306, 384]
type input "[EMAIL_ADDRESS][DOMAIN_NAME]"
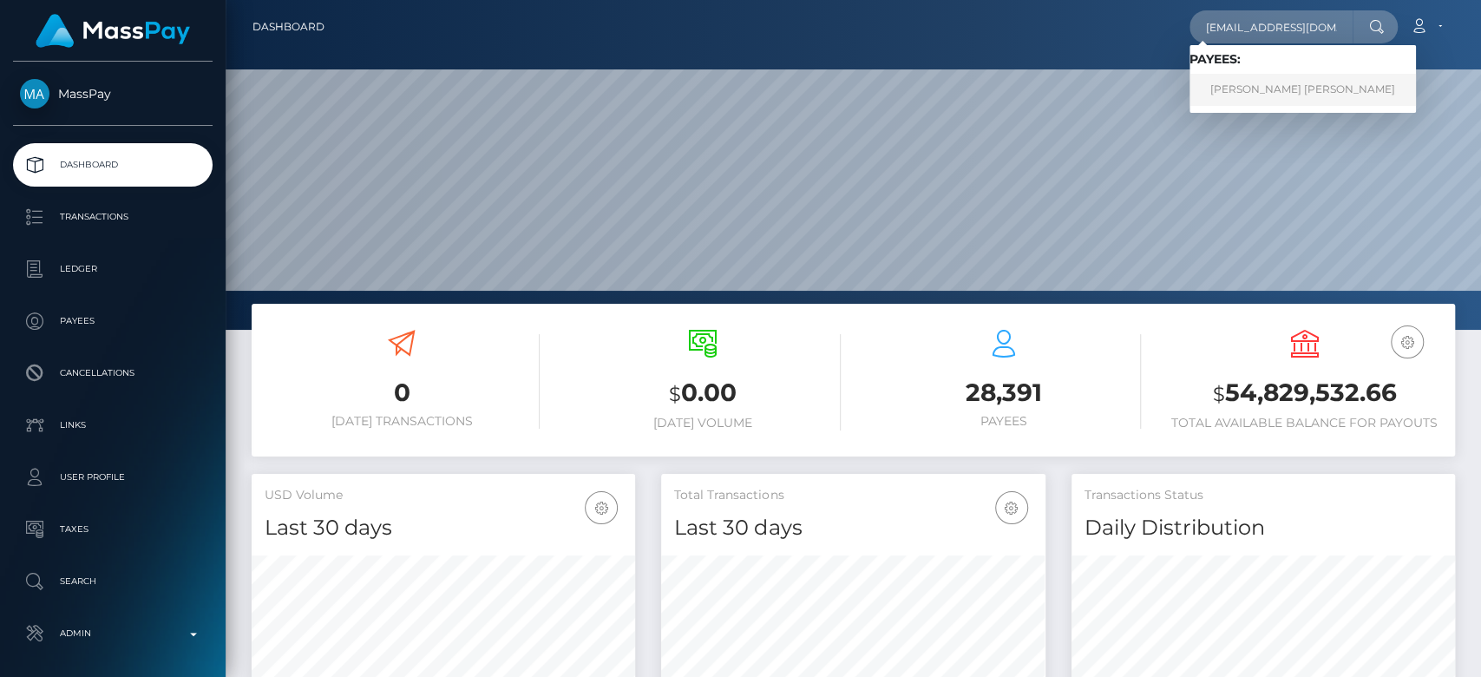
scroll to position [0, 0]
click at [1271, 91] on link "BRITTANY MARIE PARKER" at bounding box center [1303, 90] width 227 height 32
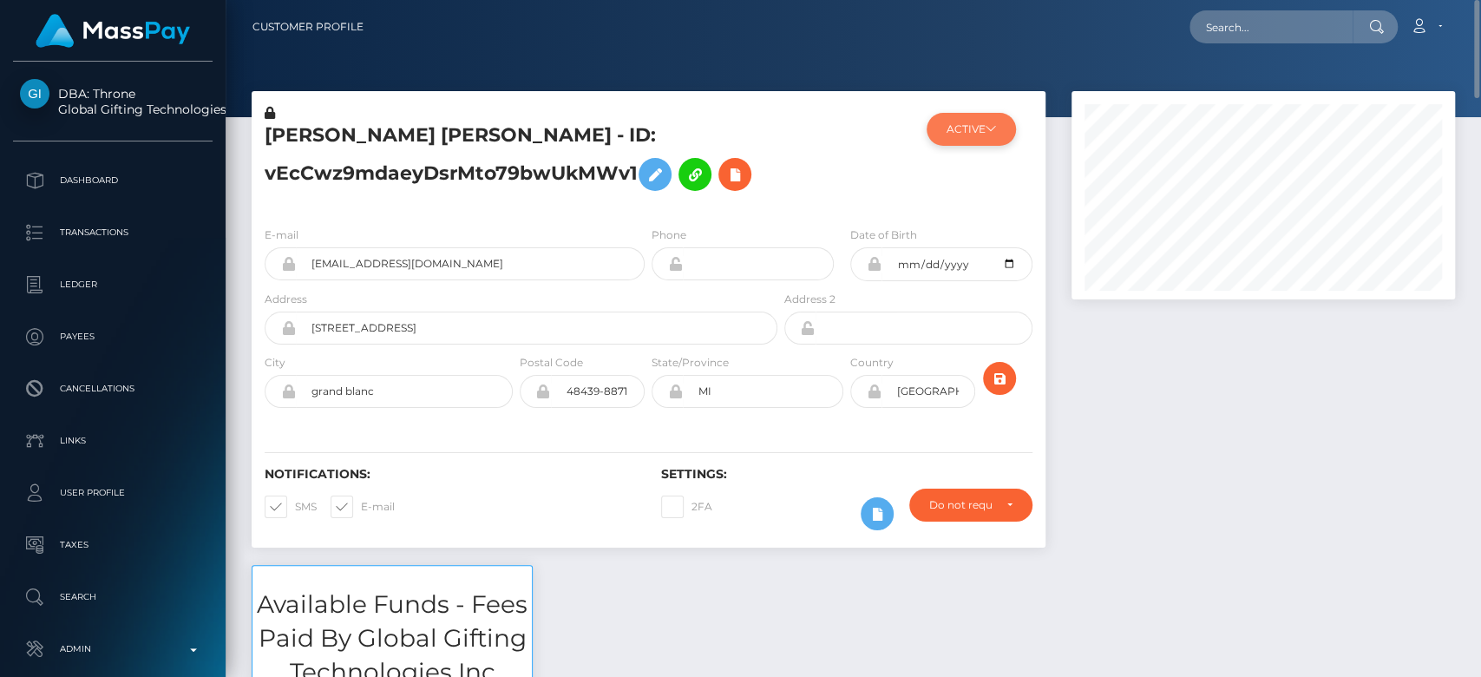
click at [994, 123] on icon at bounding box center [991, 128] width 10 height 10
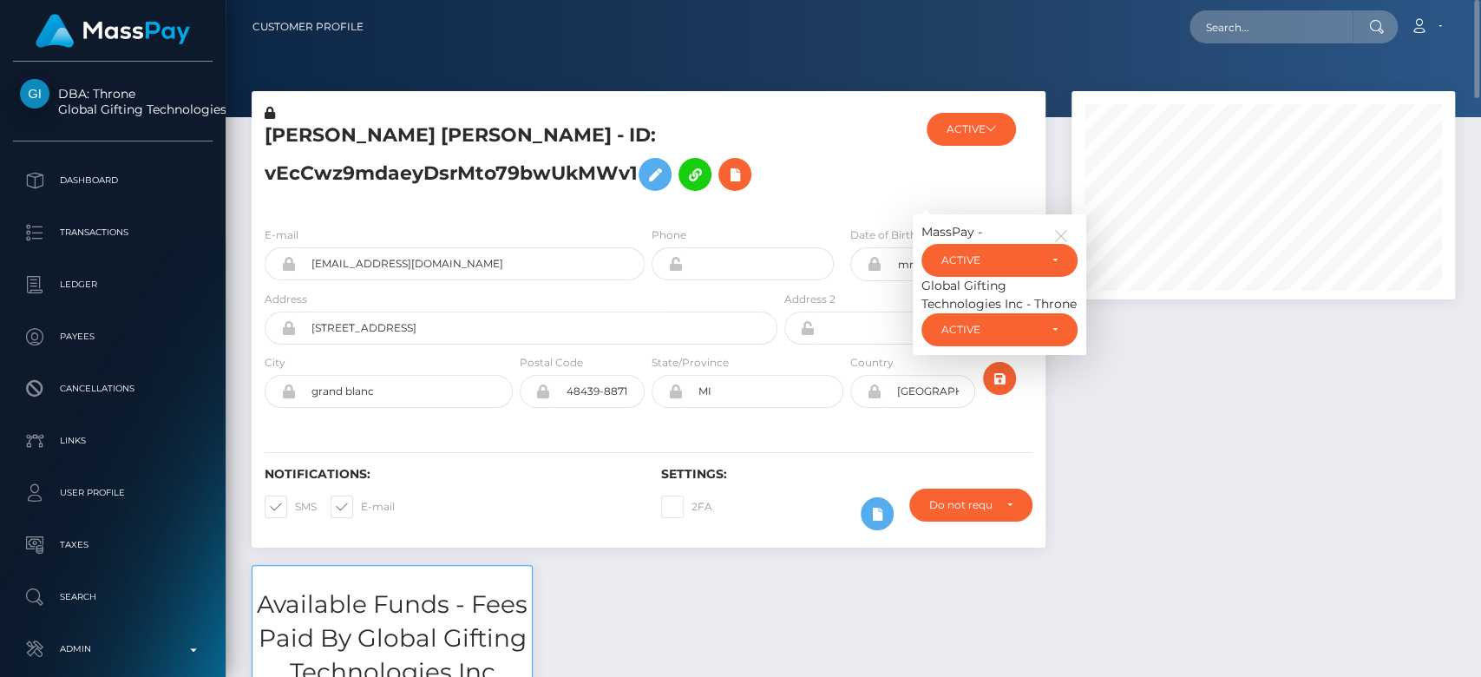
click at [983, 279] on div "Global Gifting Technologies Inc - Throne" at bounding box center [1000, 295] width 156 height 36
click at [361, 506] on span at bounding box center [361, 506] width 0 height 13
click at [361, 506] on input "E-mail" at bounding box center [366, 501] width 11 height 11
checkbox input "false"
click at [295, 503] on span at bounding box center [295, 506] width 0 height 13
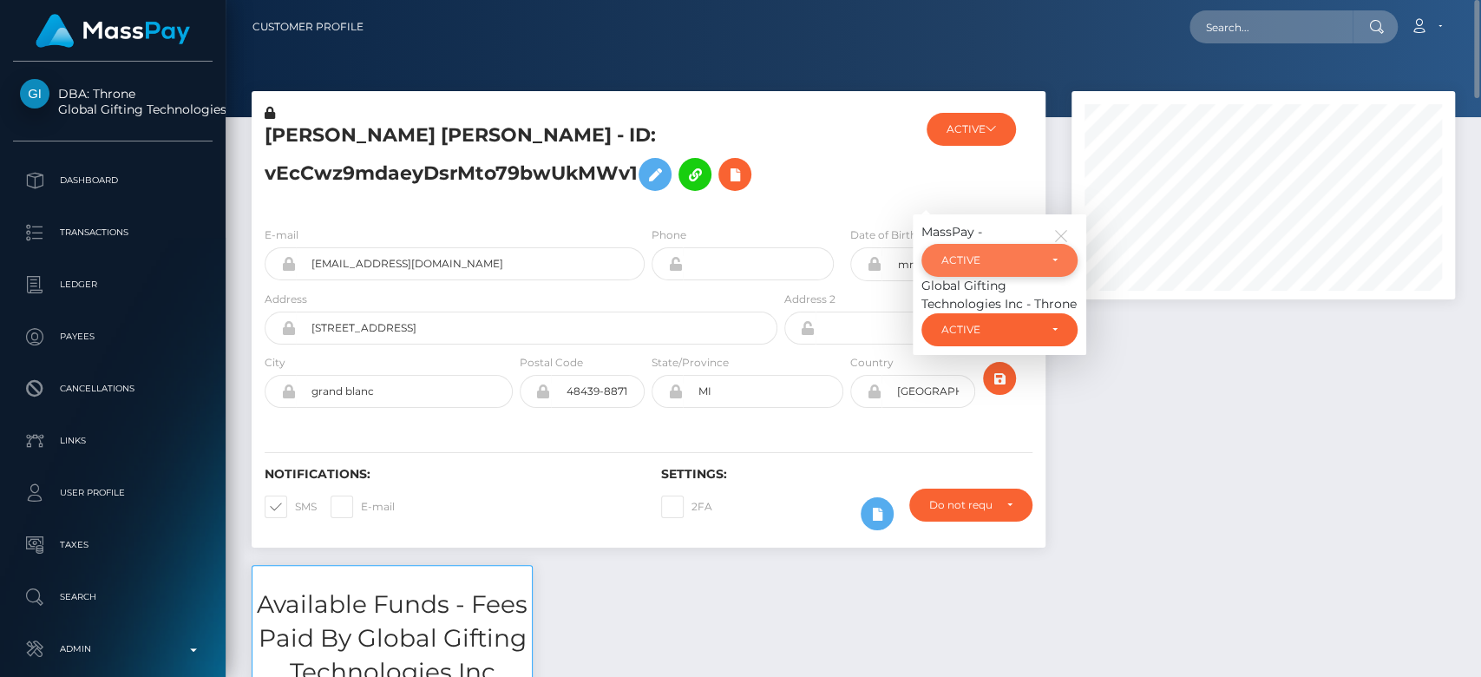
click at [295, 503] on input "SMS" at bounding box center [300, 501] width 11 height 11
checkbox input "false"
click at [986, 259] on div "ACTIVE" at bounding box center [990, 260] width 96 height 14
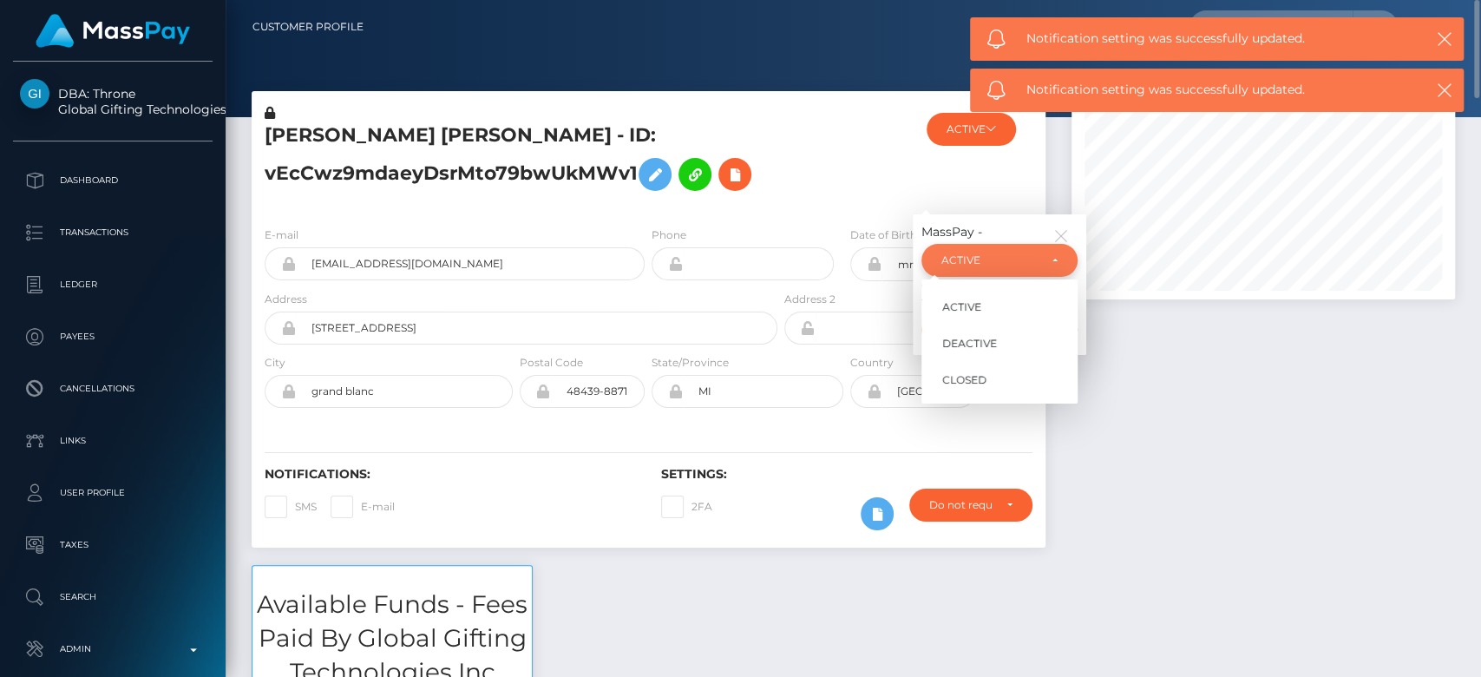
scroll to position [208, 384]
click at [971, 382] on span "CLOSED" at bounding box center [965, 380] width 44 height 16
select select "CLOSED"
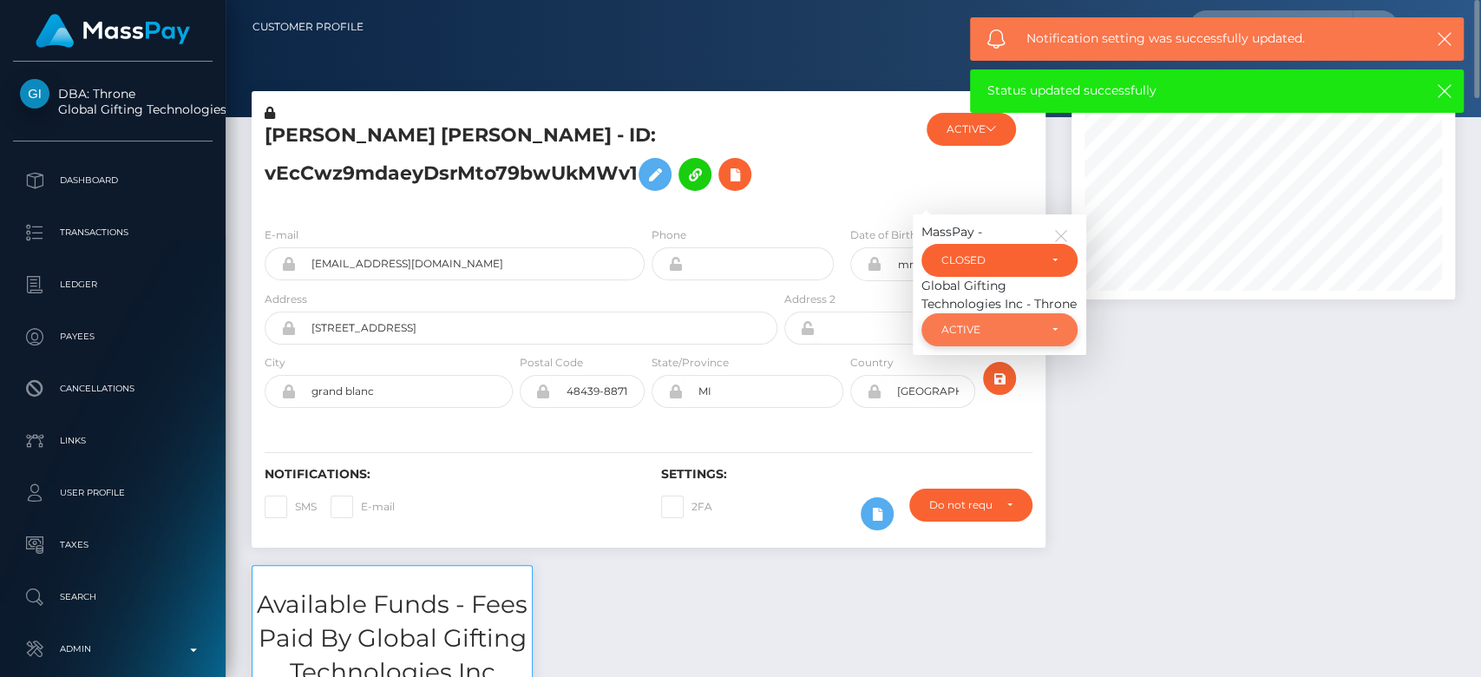
click at [1024, 320] on div "ACTIVE" at bounding box center [1000, 329] width 156 height 33
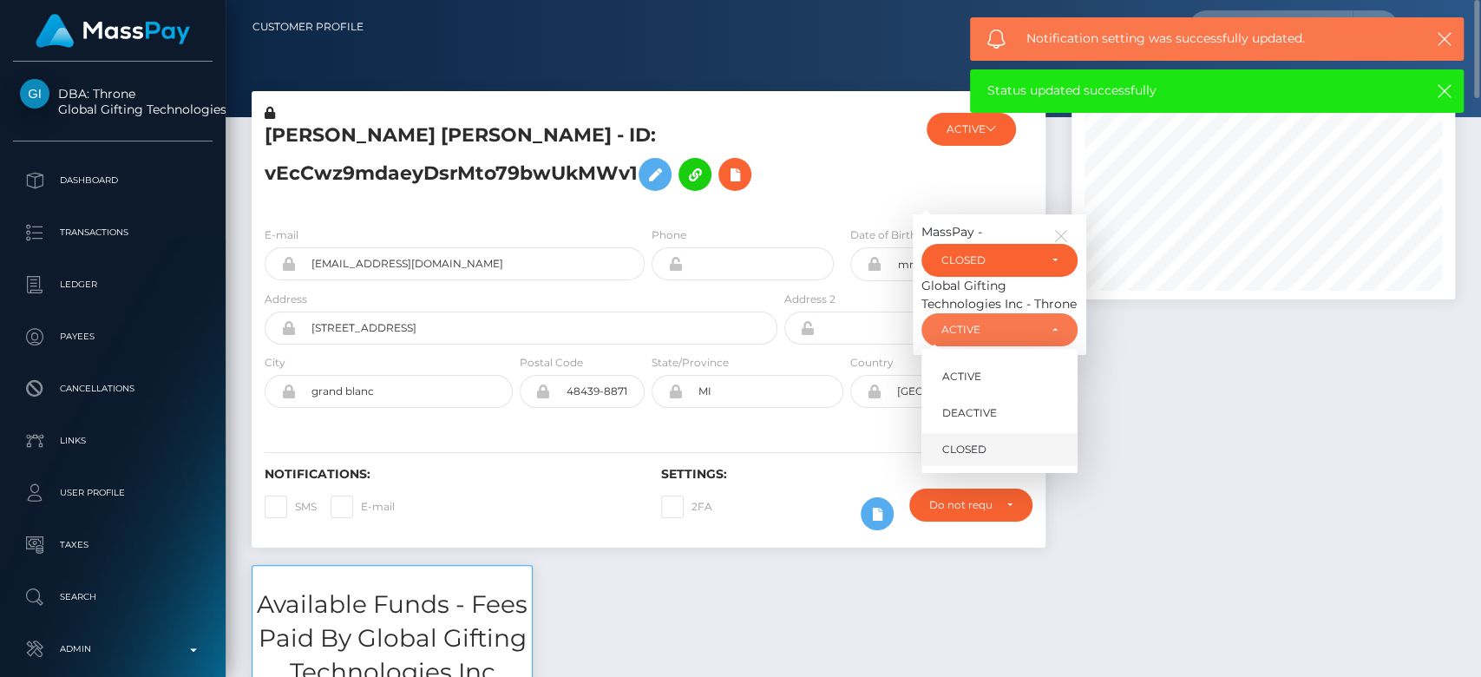
click at [995, 440] on link "CLOSED" at bounding box center [1000, 450] width 156 height 32
select select "CLOSED"
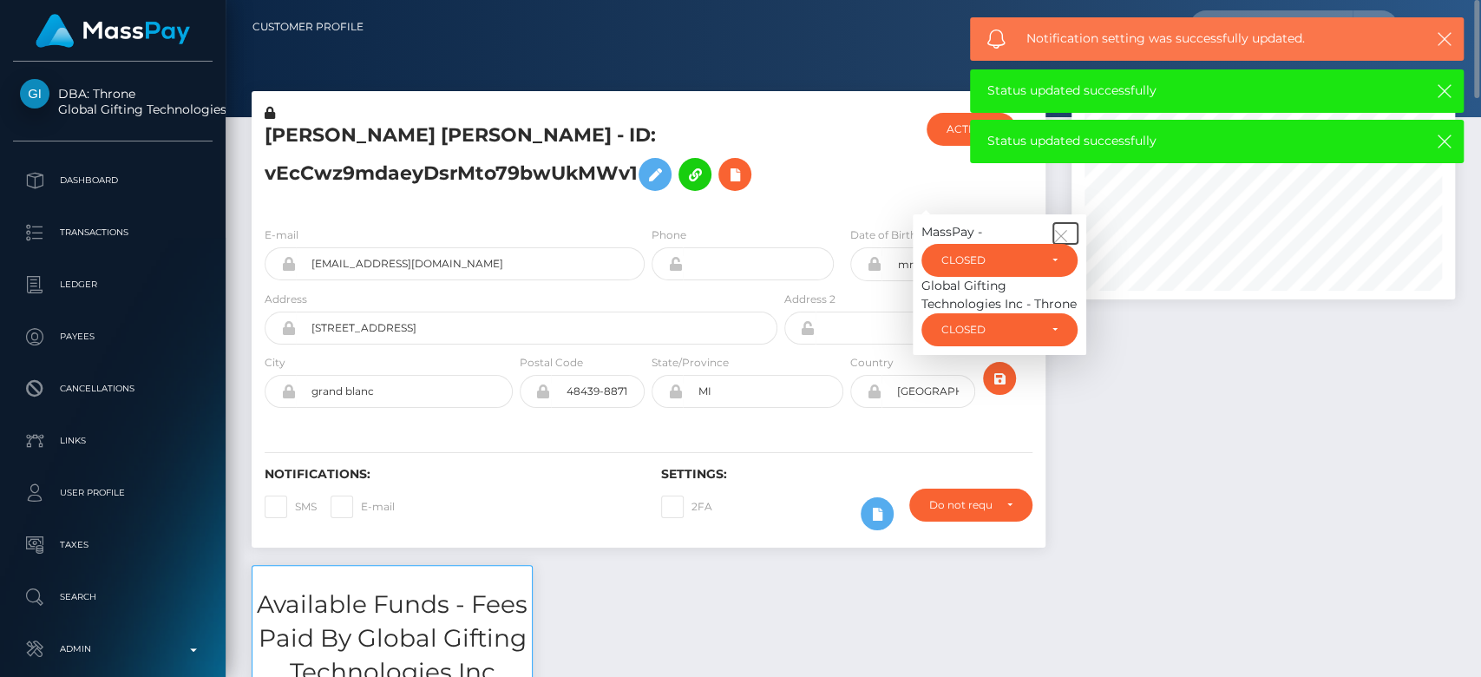
click at [1062, 233] on icon "button" at bounding box center [1062, 236] width 16 height 16
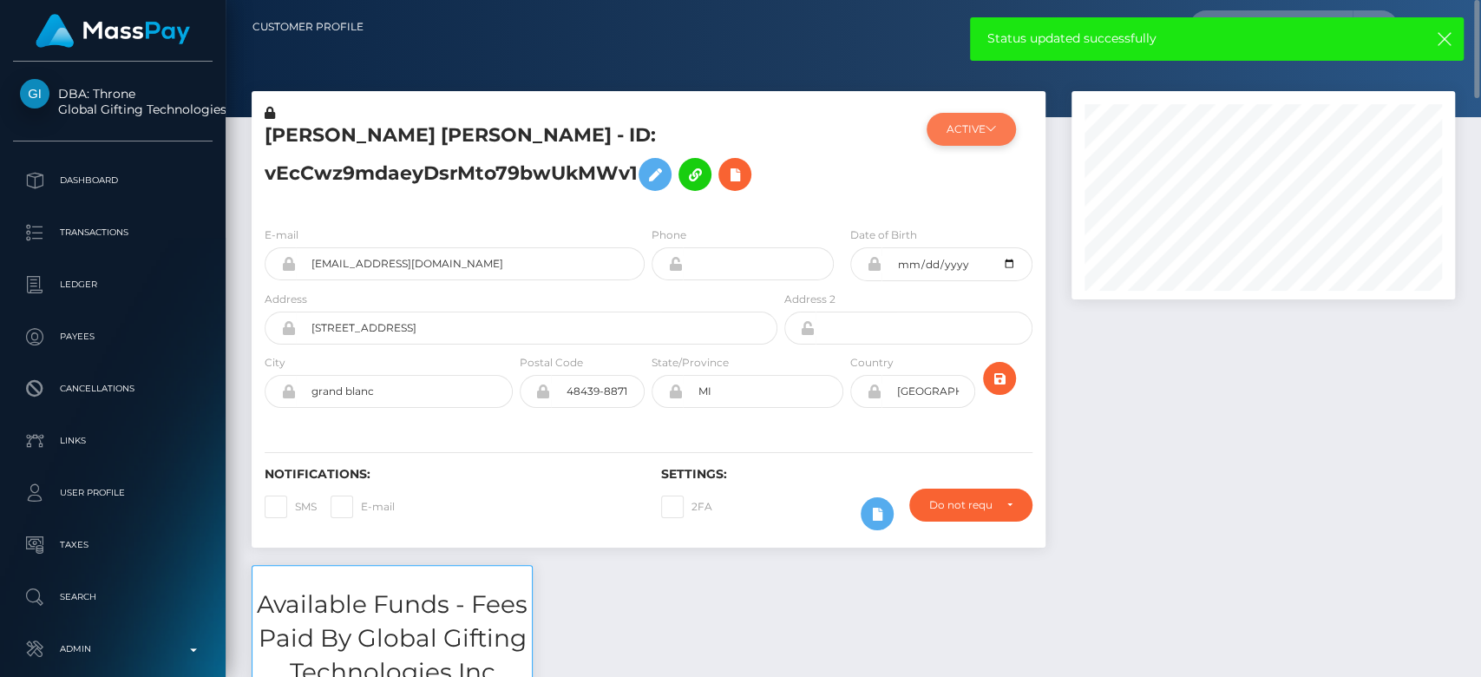
click at [991, 137] on button "ACTIVE" at bounding box center [971, 129] width 89 height 33
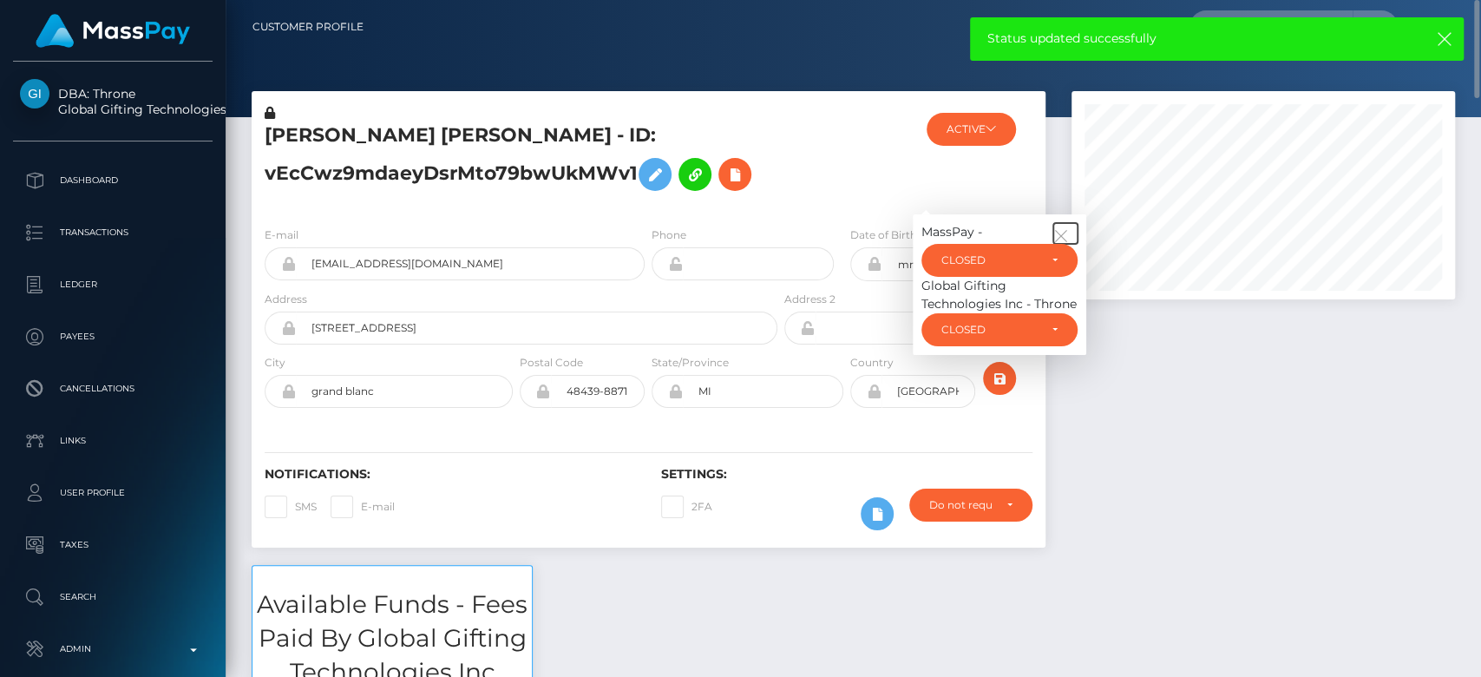
click at [1066, 237] on icon "button" at bounding box center [1062, 236] width 16 height 16
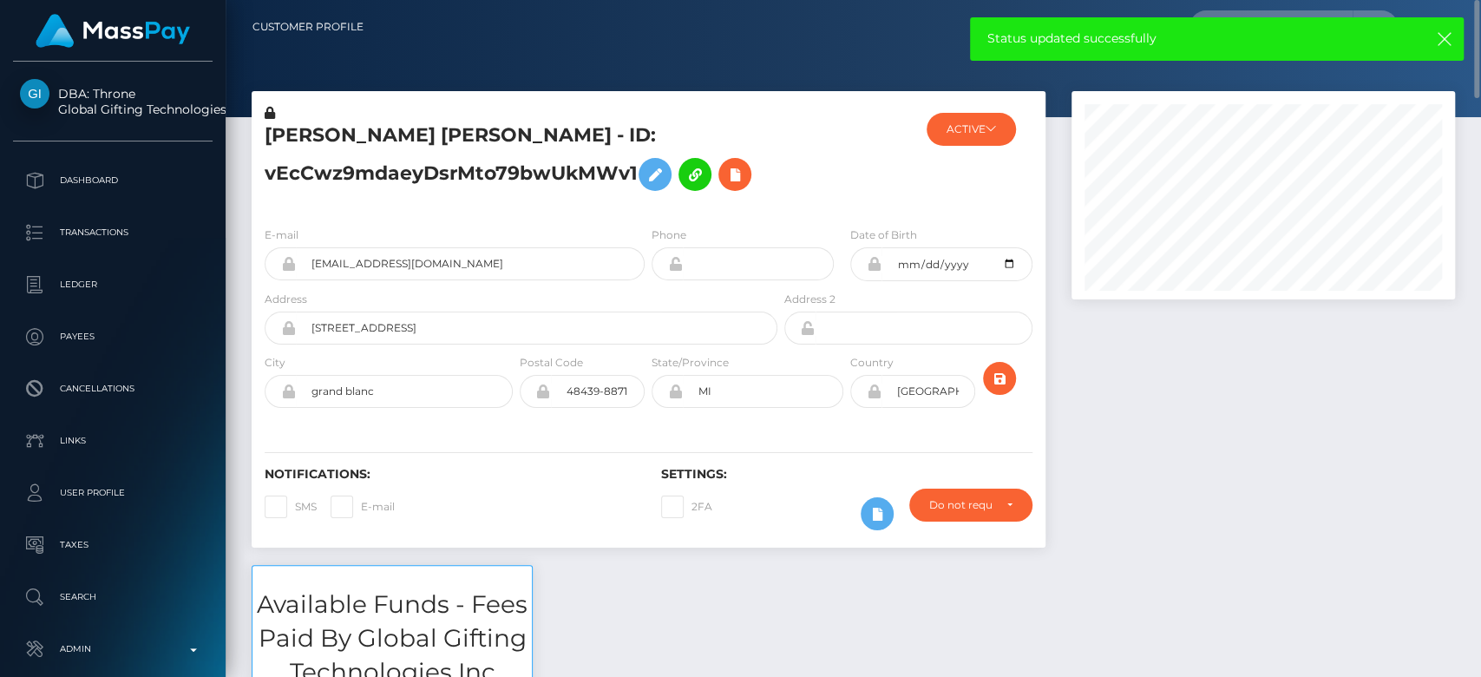
click at [1036, 194] on div "ACTIVE MassPay - ACTIVE DEACTIVE CLOSED CLOSED ACTIVE DEACTIVE CLOSED CLOSED" at bounding box center [979, 158] width 132 height 108
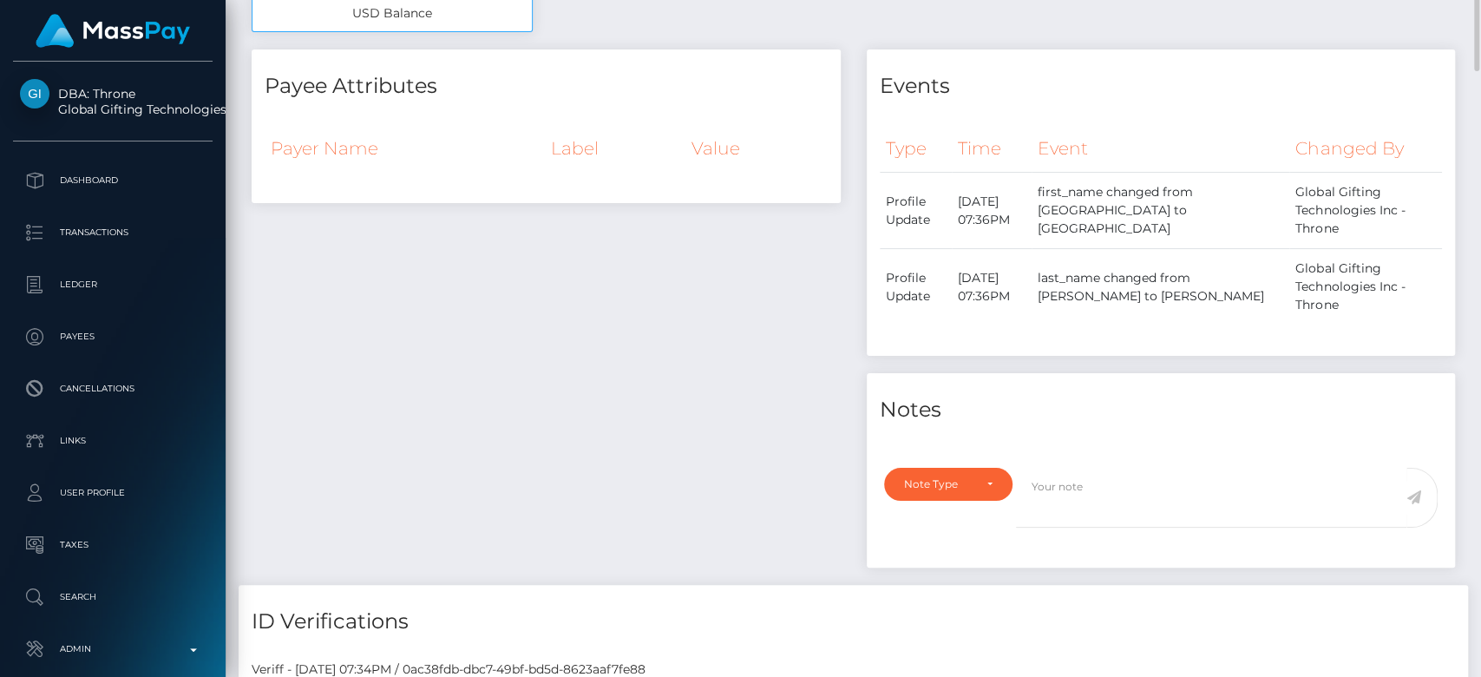
scroll to position [0, 0]
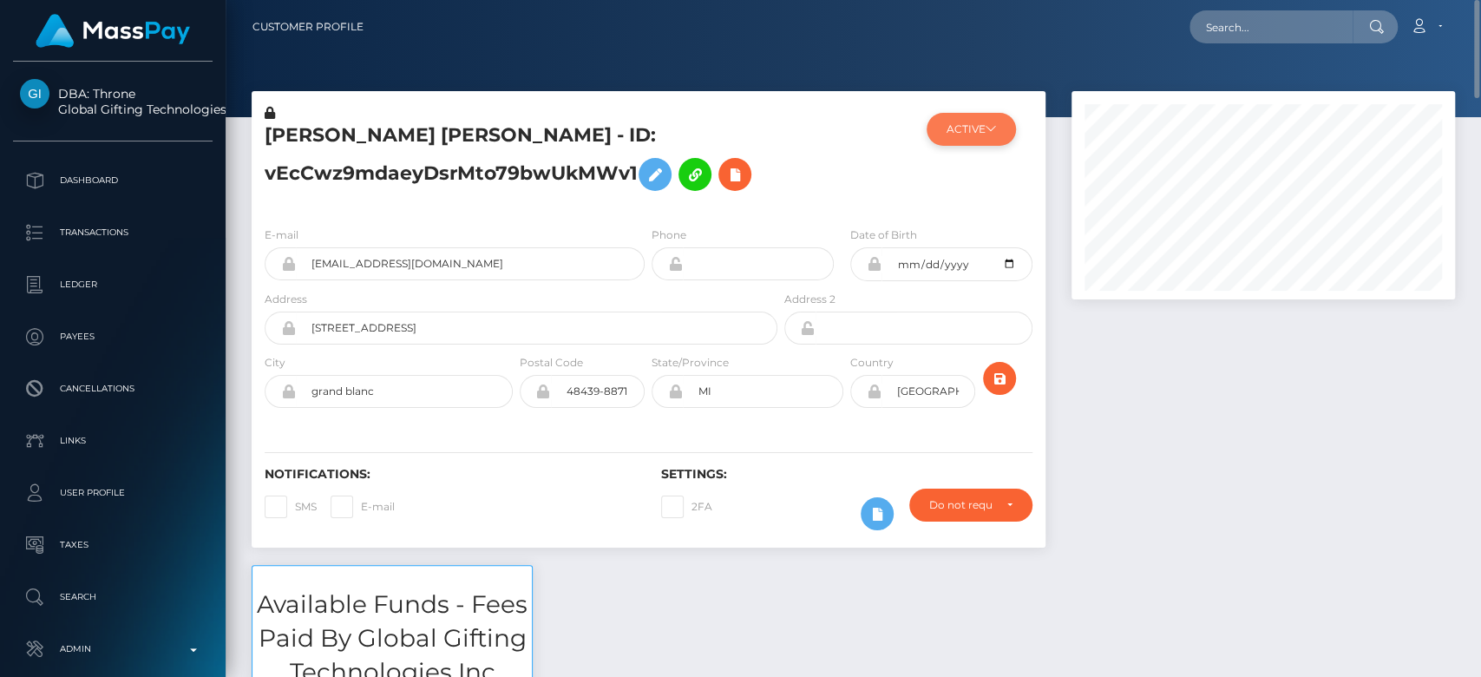
click at [986, 118] on button "ACTIVE" at bounding box center [971, 129] width 89 height 33
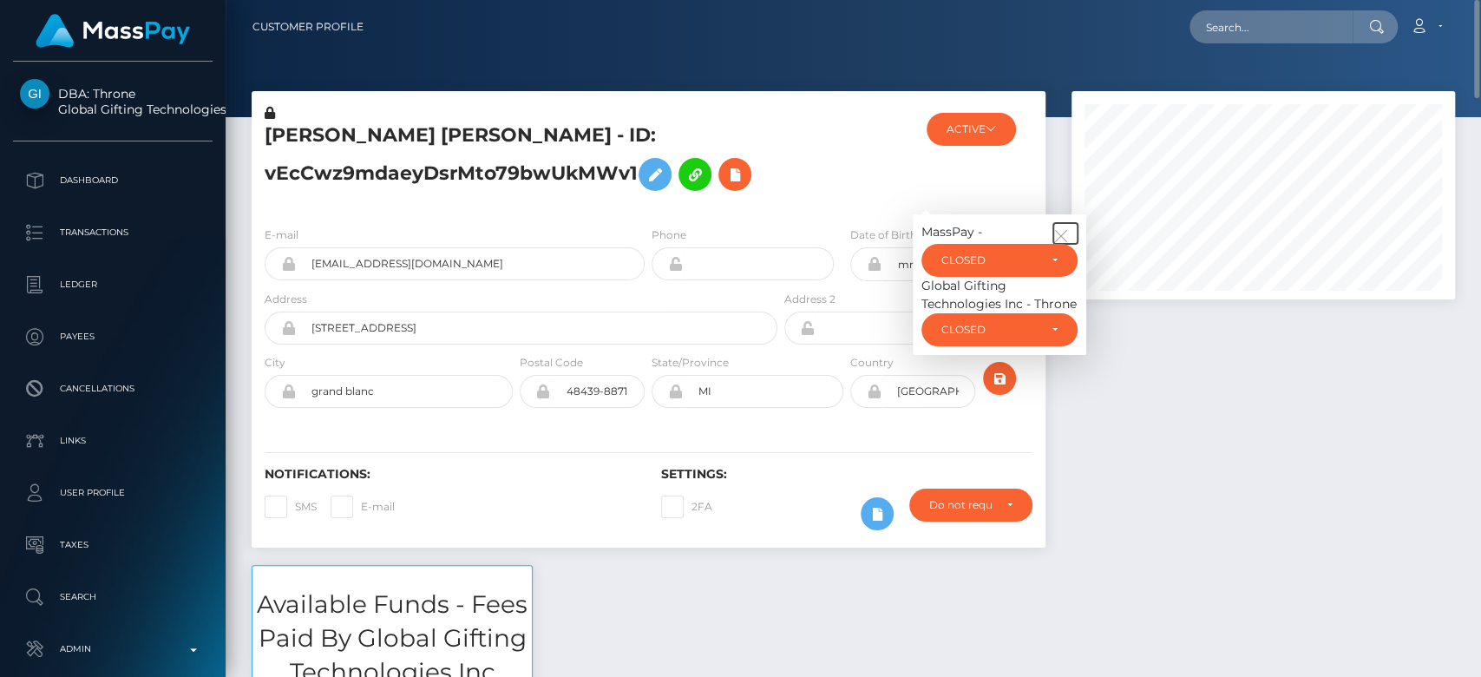
click at [1061, 226] on button "button" at bounding box center [1066, 233] width 24 height 21
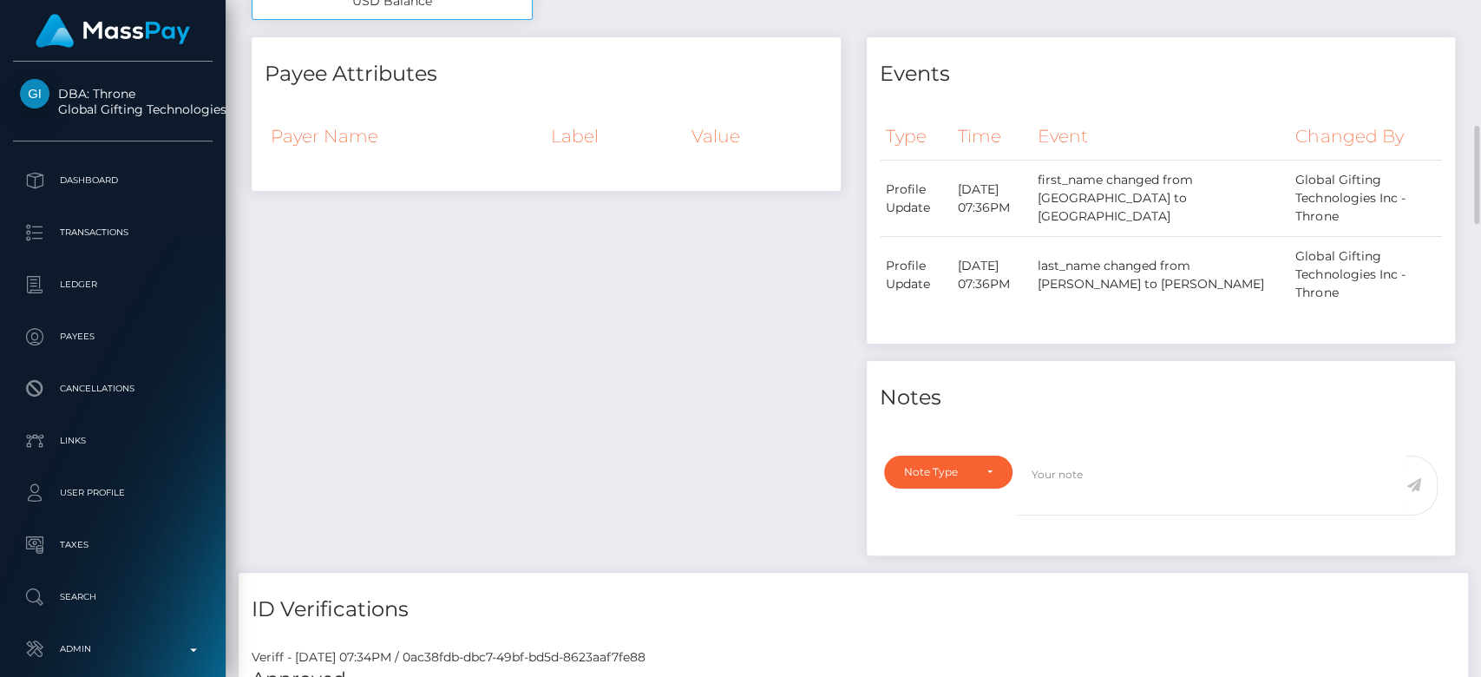
scroll to position [852, 0]
drag, startPoint x: 978, startPoint y: 399, endPoint x: 973, endPoint y: 409, distance: 10.9
click at [973, 409] on div "Notes Note Type Compliance Clear Compliance General Note Type" at bounding box center [1161, 456] width 589 height 194
click at [971, 454] on div "Note Type" at bounding box center [948, 470] width 128 height 33
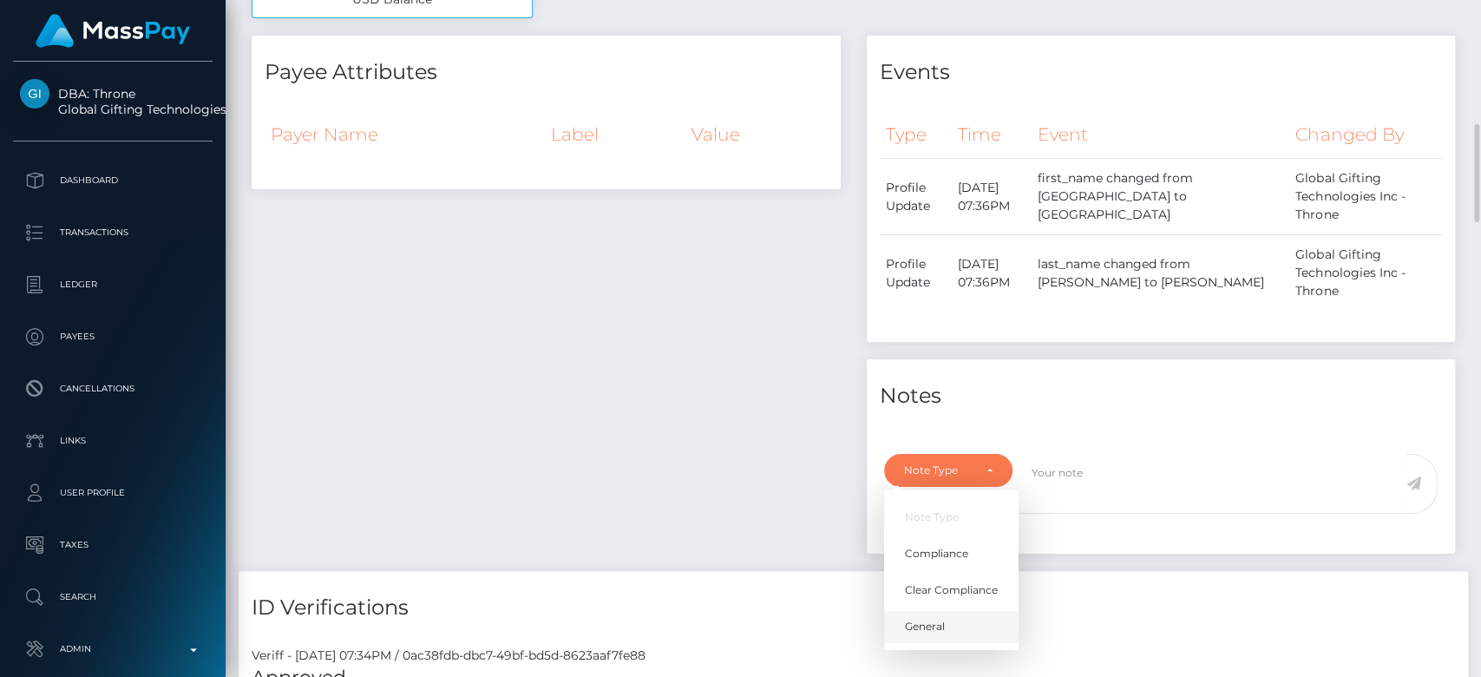
click at [937, 619] on span "General" at bounding box center [925, 627] width 40 height 16
select select "GENERAL"
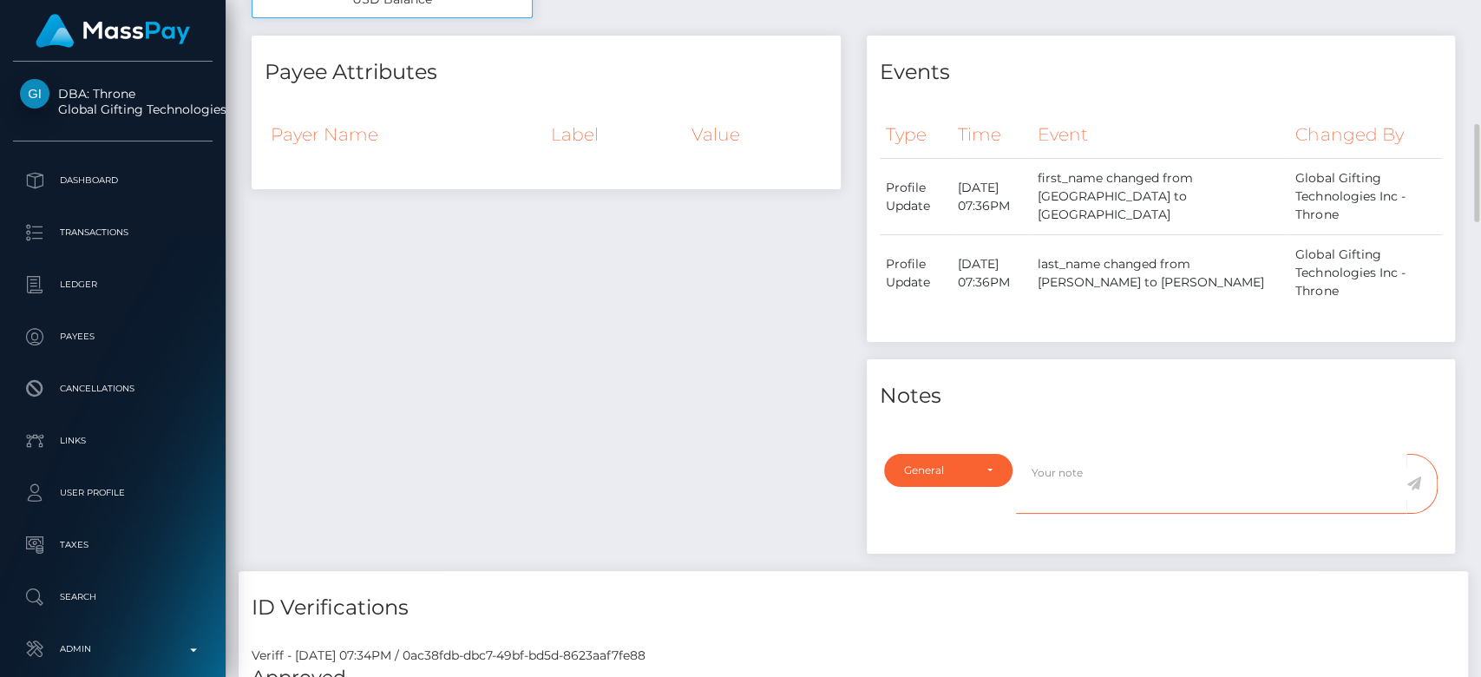
click at [1084, 454] on textarea at bounding box center [1211, 484] width 391 height 60
type textarea "CLOSED at payee's request, as per ticket #132646"
click at [1416, 476] on icon at bounding box center [1414, 483] width 15 height 14
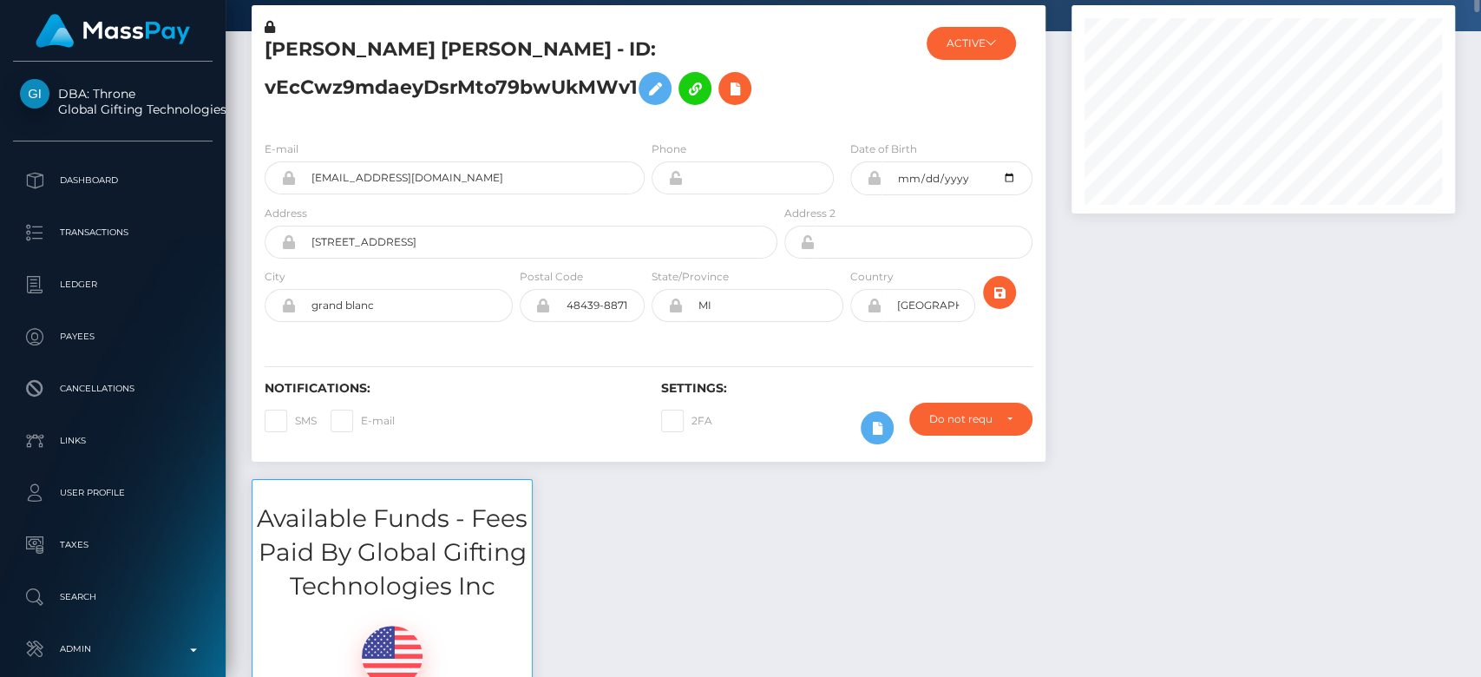
scroll to position [0, 0]
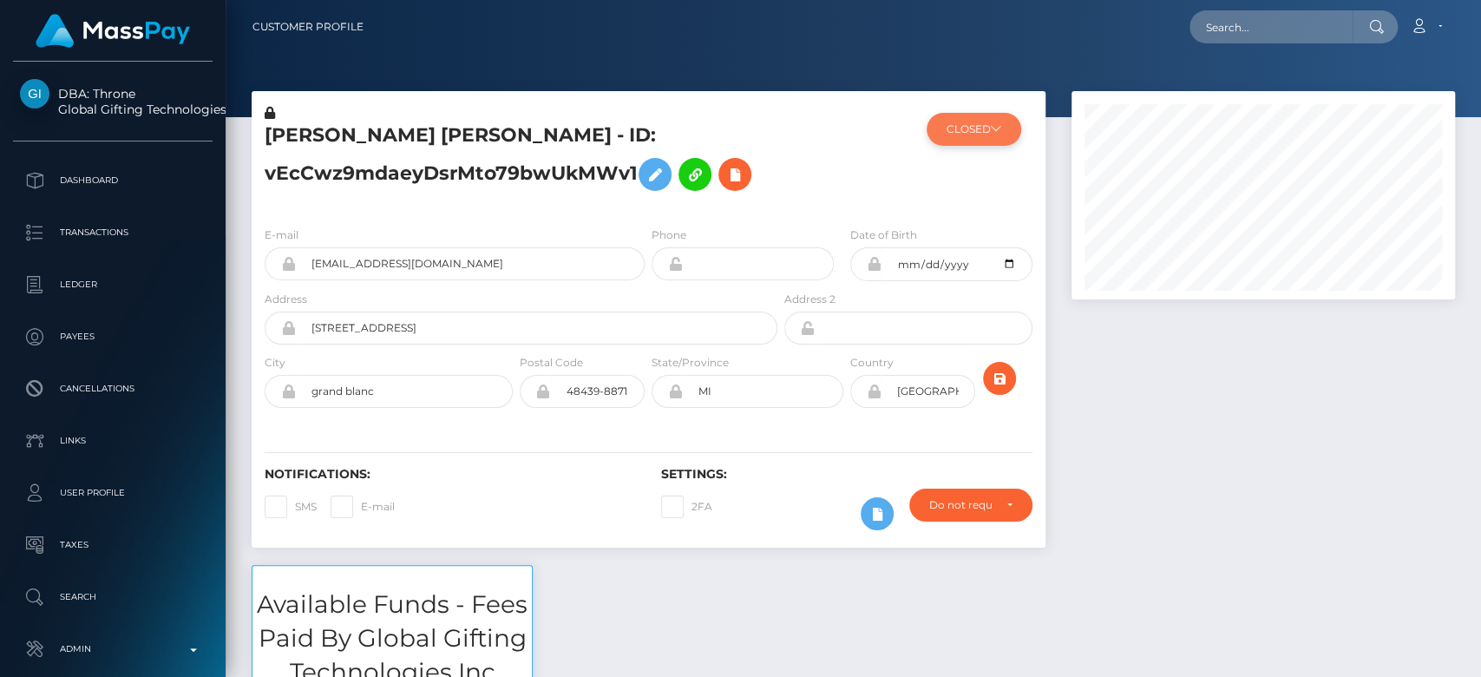
scroll to position [208, 384]
click at [953, 142] on button "CLOSED" at bounding box center [974, 129] width 95 height 33
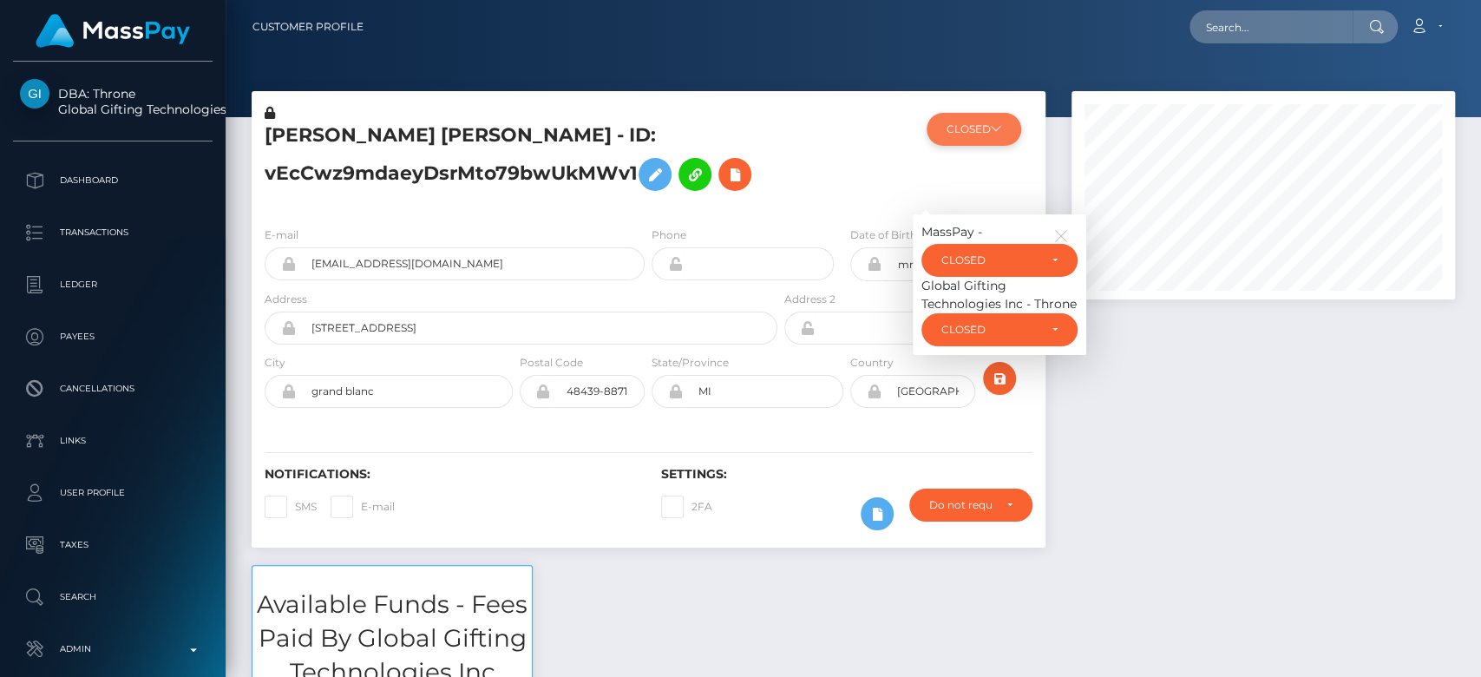
click at [977, 137] on button "CLOSED" at bounding box center [974, 129] width 95 height 33
click at [1062, 229] on icon "button" at bounding box center [1062, 236] width 16 height 16
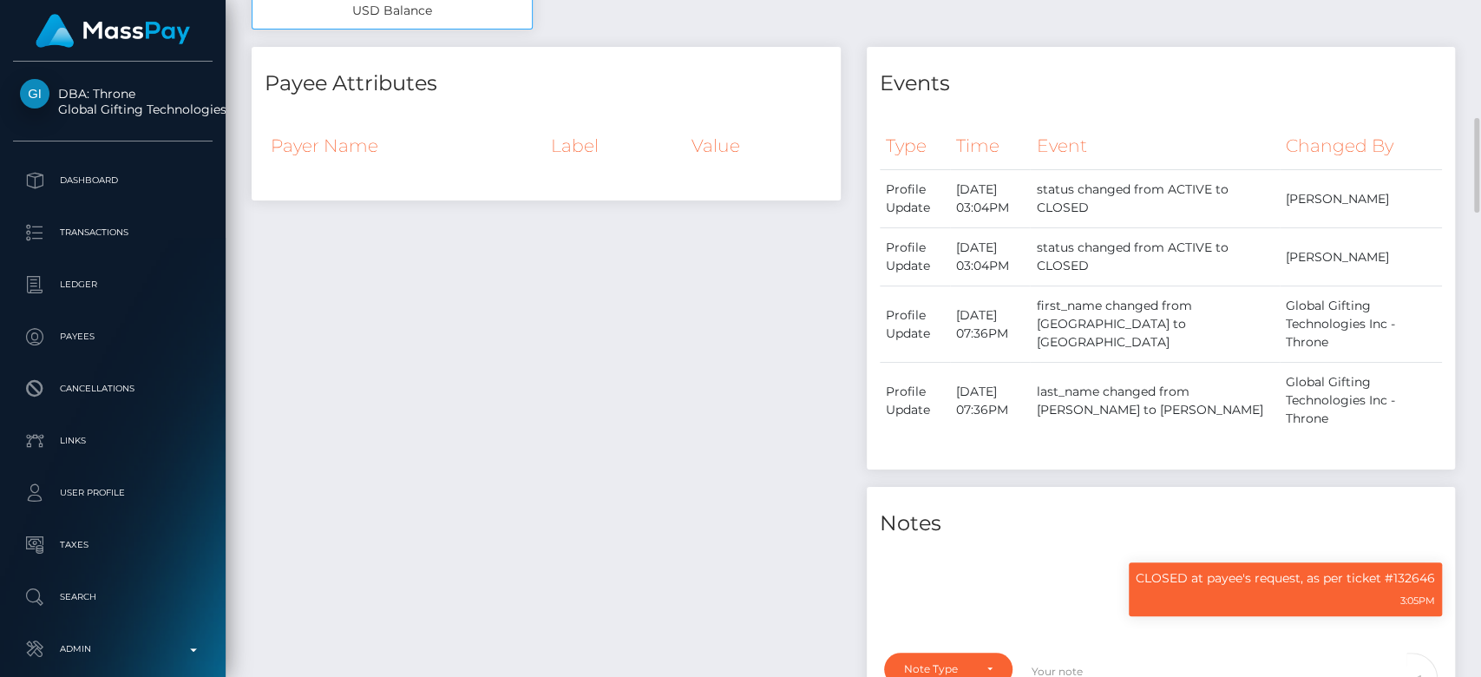
scroll to position [867669, 867494]
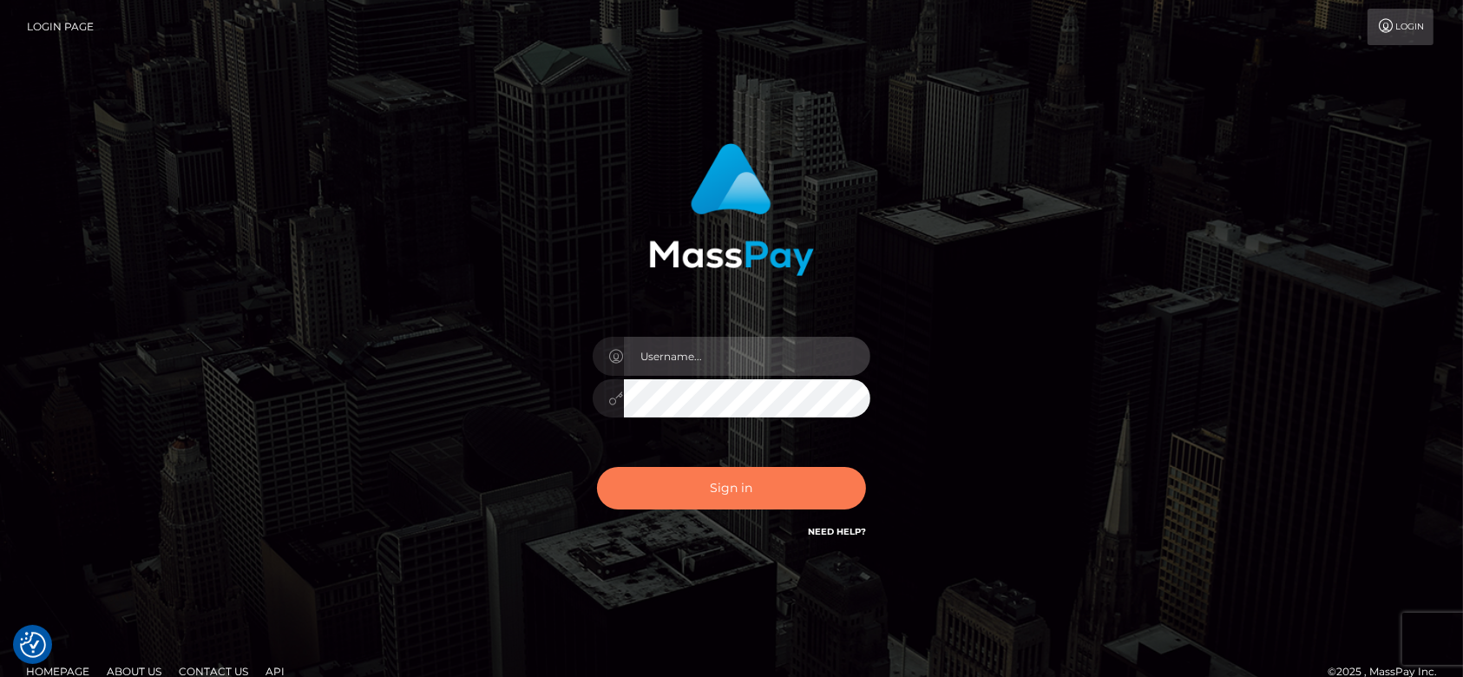
type input "fr.es"
click at [717, 483] on button "Sign in" at bounding box center [731, 488] width 269 height 43
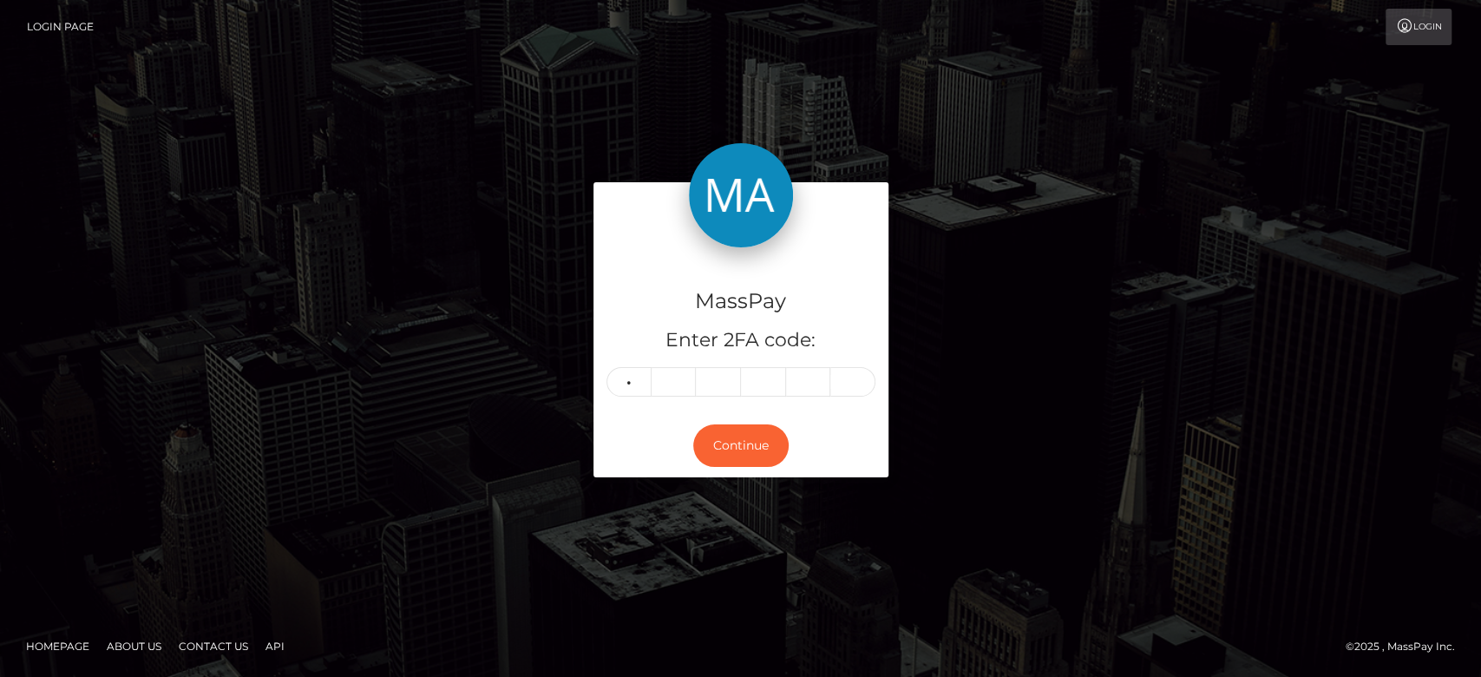
type input "6"
type input "1"
type input "5"
type input "6"
type input "5"
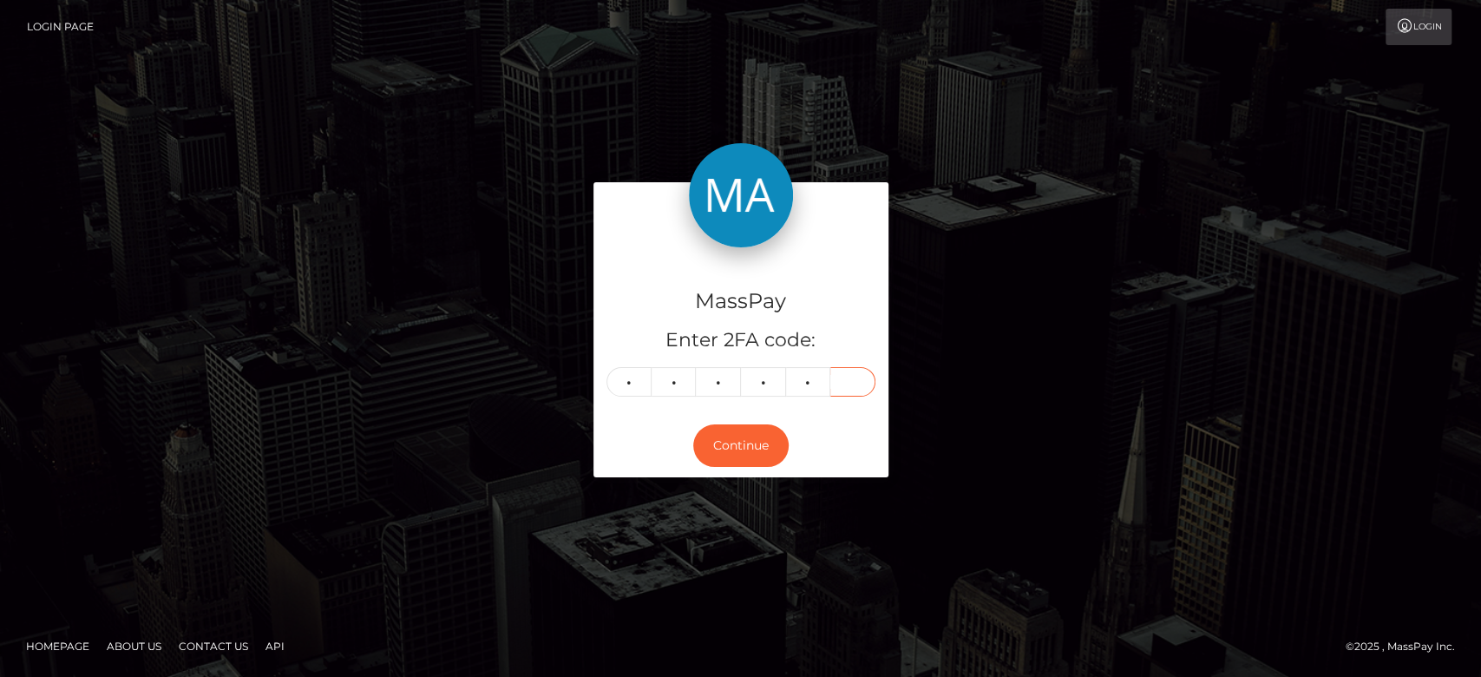
type input "5"
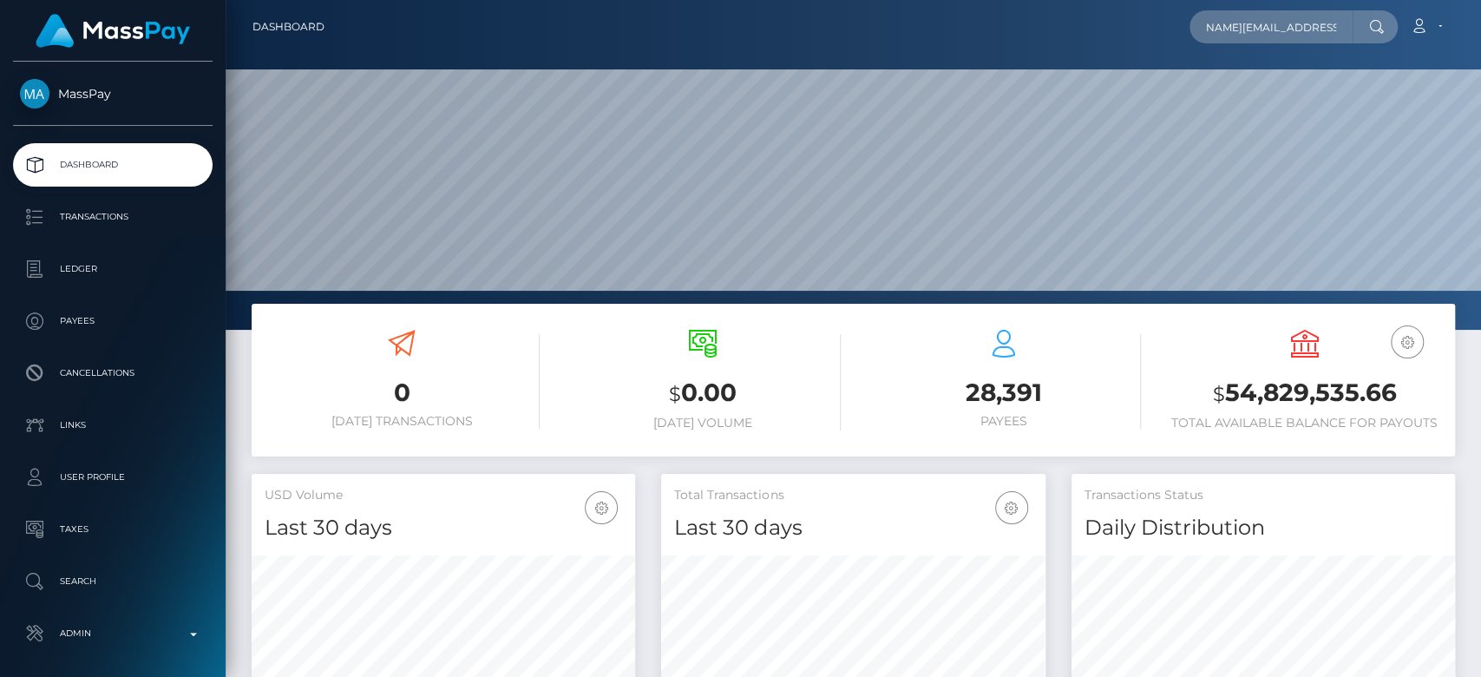
scroll to position [306, 384]
type input "michael.newman4300@gmail.com"
click at [1271, 30] on input "michael.newman4300@gmail.com" at bounding box center [1271, 26] width 163 height 33
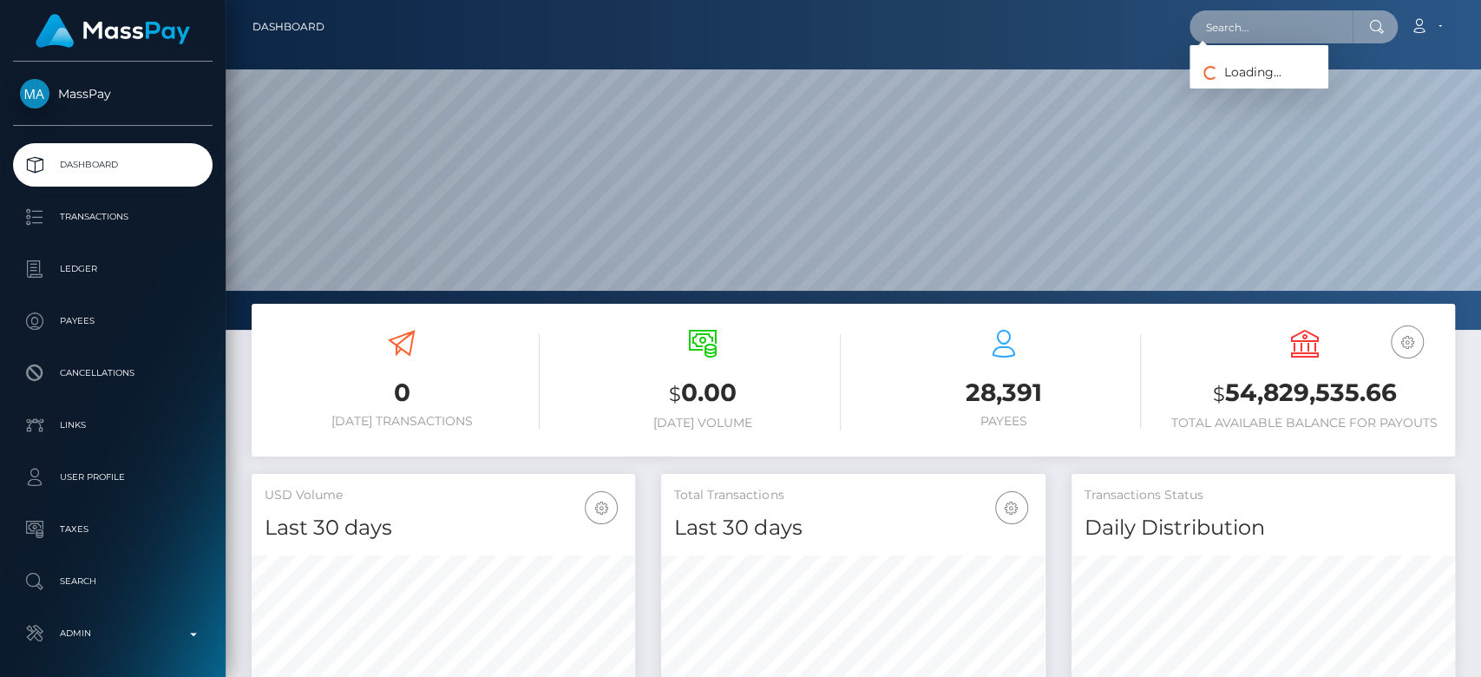
paste input "michaelnewman4300@gmail.com"
type input "michaelnewman4300@gmail.com"
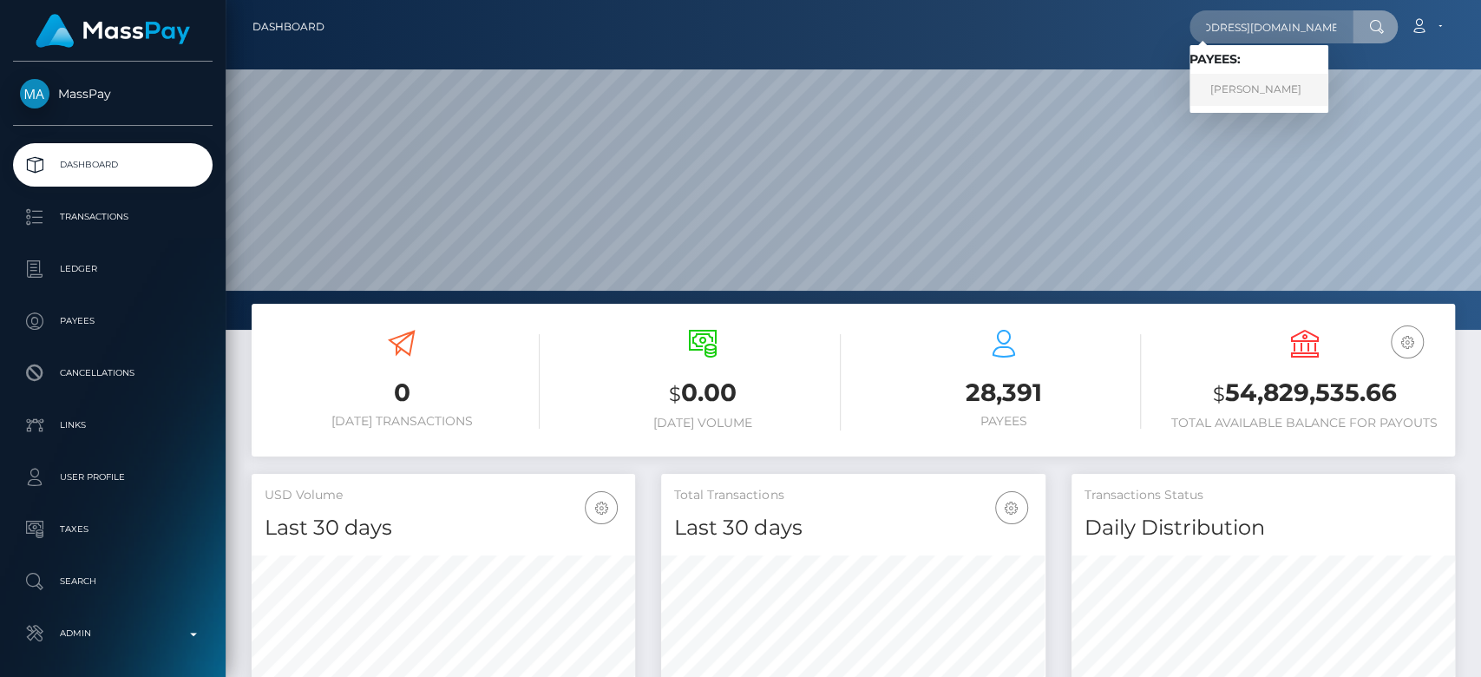
scroll to position [0, 0]
click at [1269, 82] on link "Michael Newman" at bounding box center [1259, 90] width 139 height 32
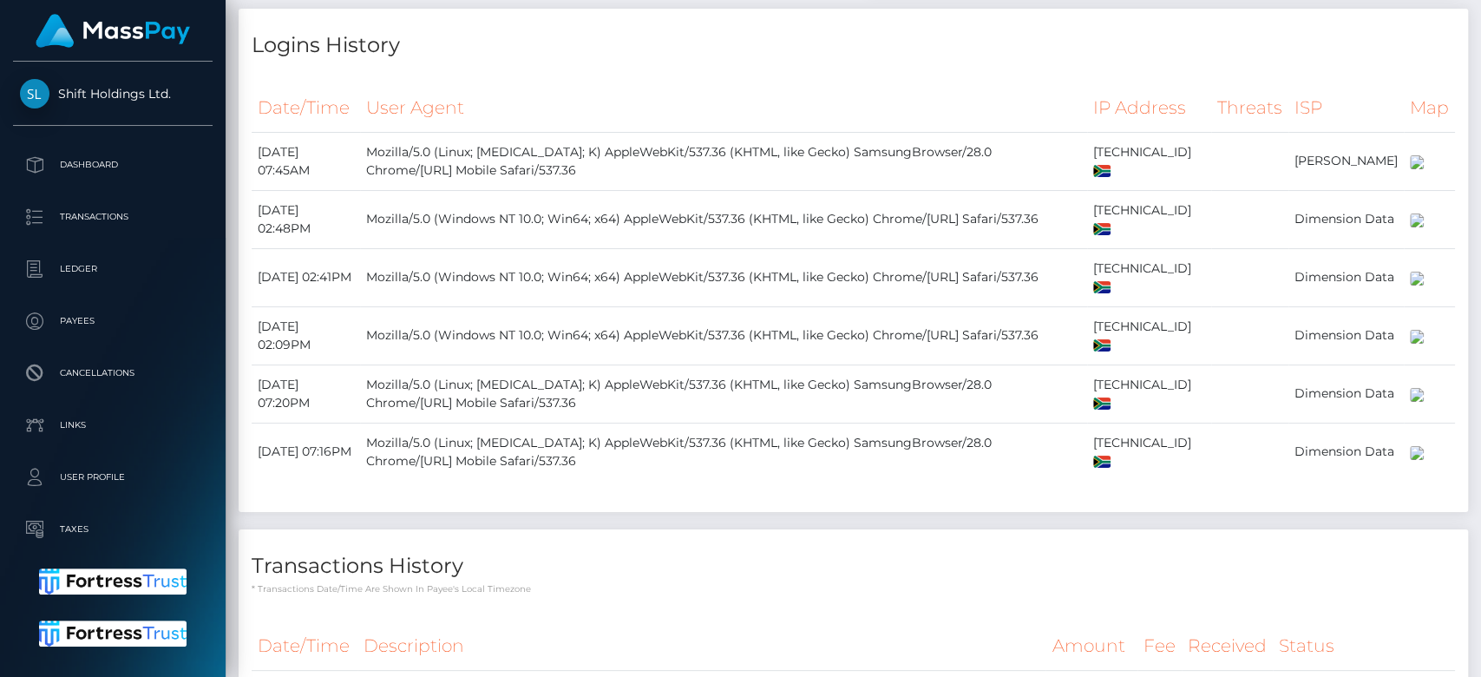
scroll to position [1713, 0]
